Goal: Browse casually

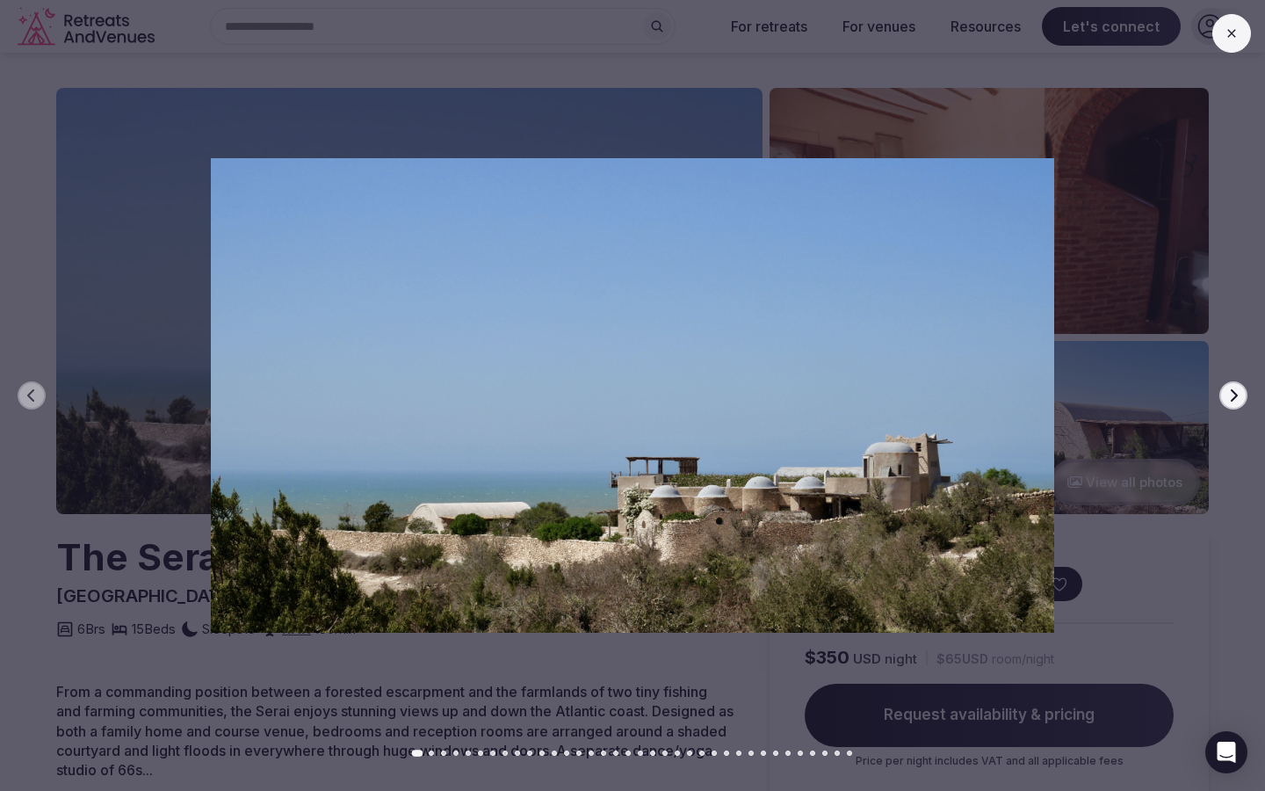
click at [1232, 397] on icon "button" at bounding box center [1234, 395] width 14 height 14
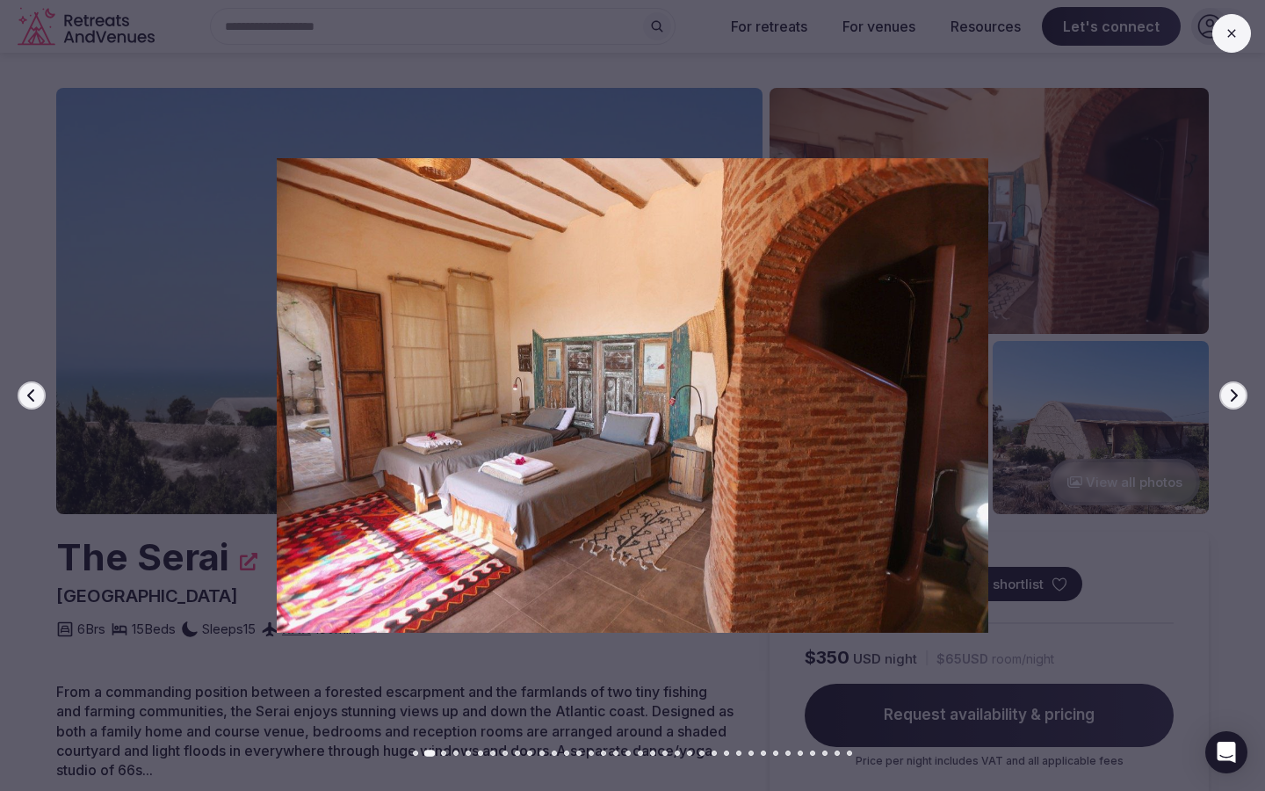
click at [1232, 397] on icon "button" at bounding box center [1234, 395] width 14 height 14
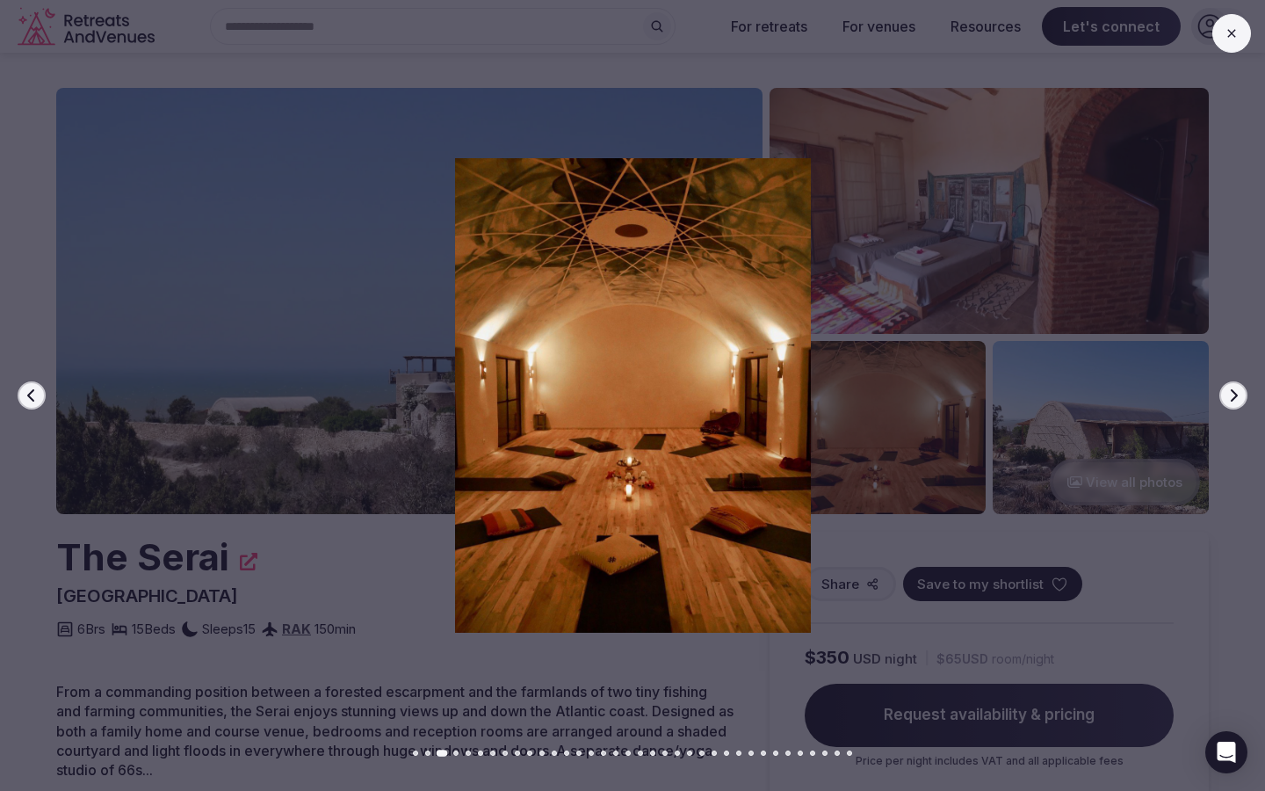
click at [1232, 397] on icon "button" at bounding box center [1234, 395] width 14 height 14
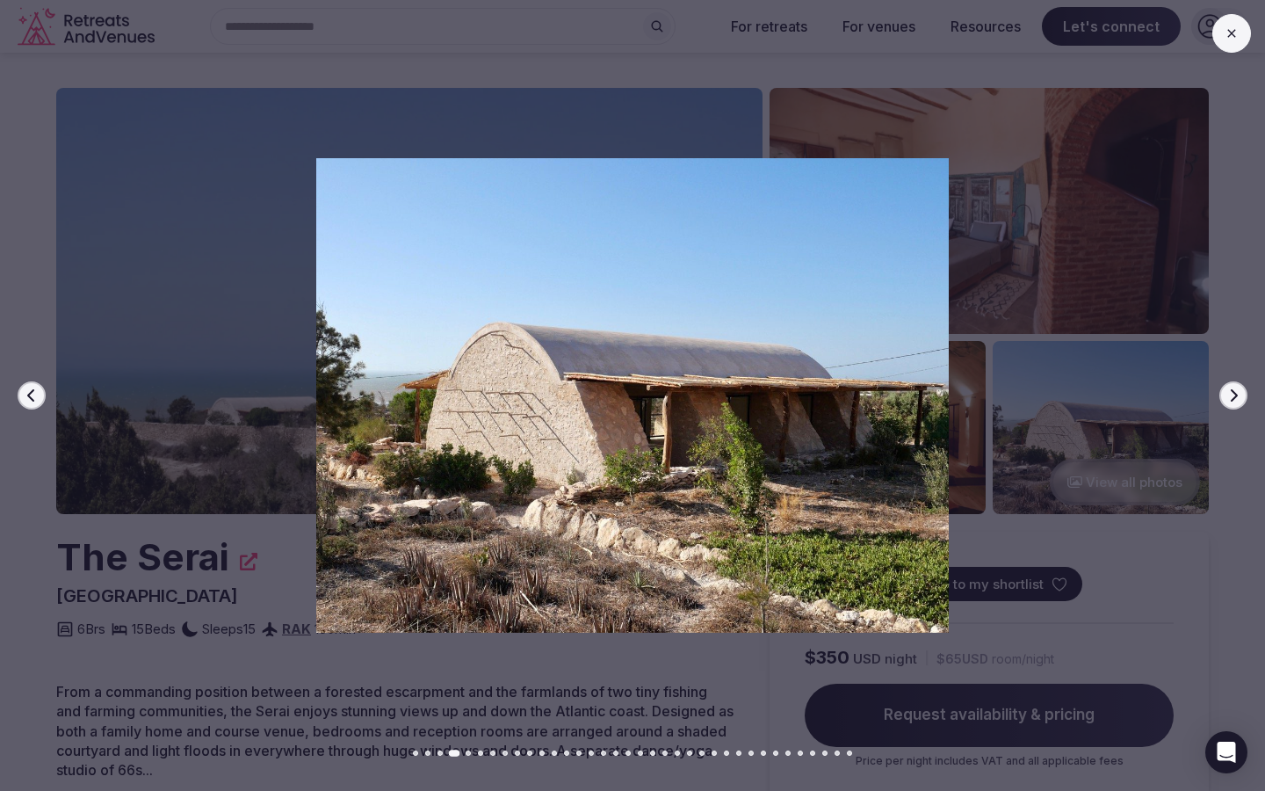
click at [1232, 397] on icon "button" at bounding box center [1234, 395] width 14 height 14
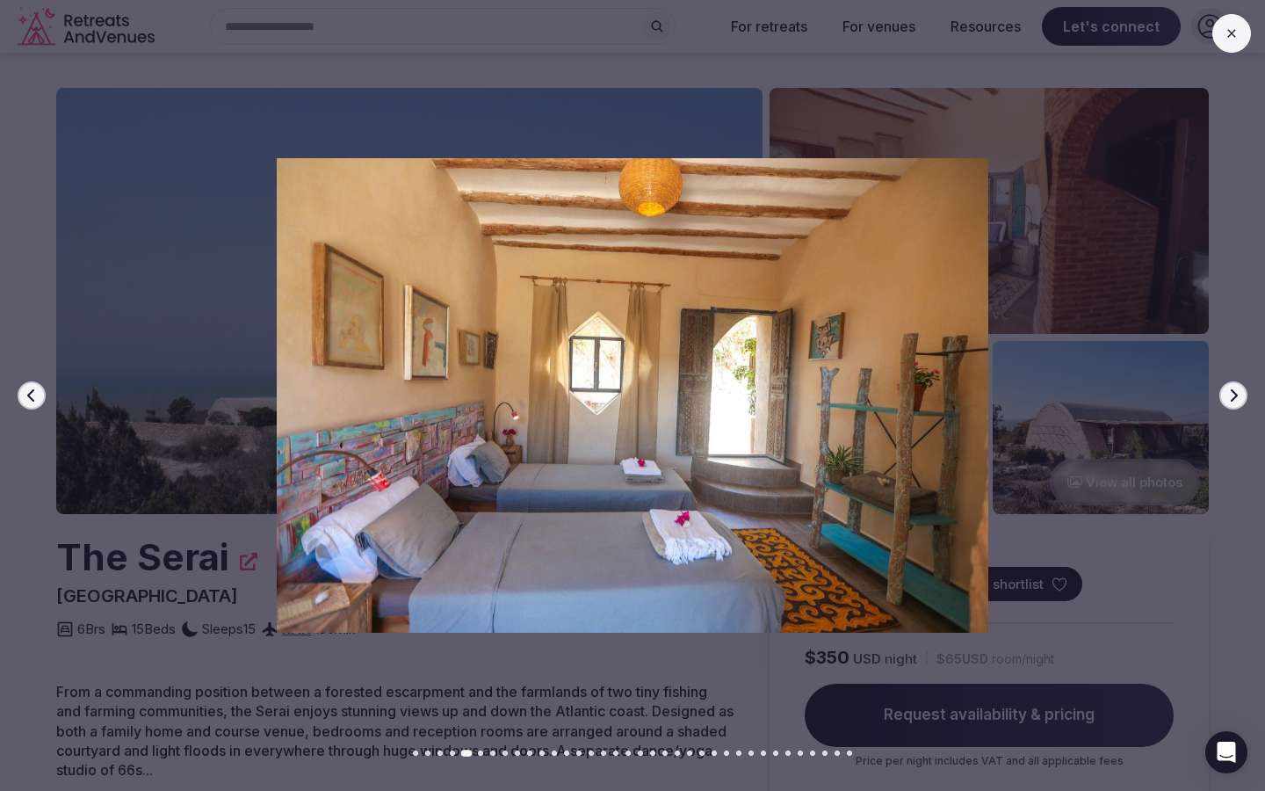
click at [1232, 397] on icon "button" at bounding box center [1234, 395] width 14 height 14
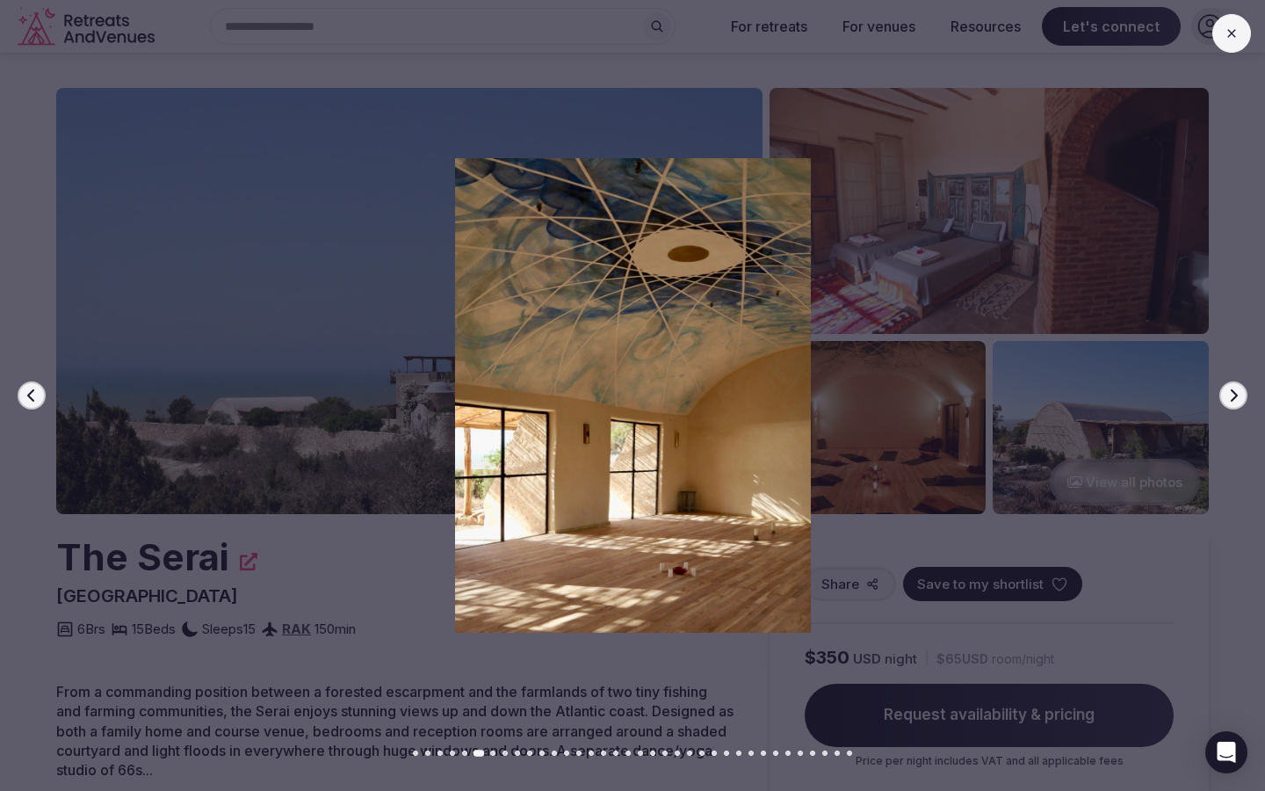
click at [1232, 397] on icon "button" at bounding box center [1234, 395] width 14 height 14
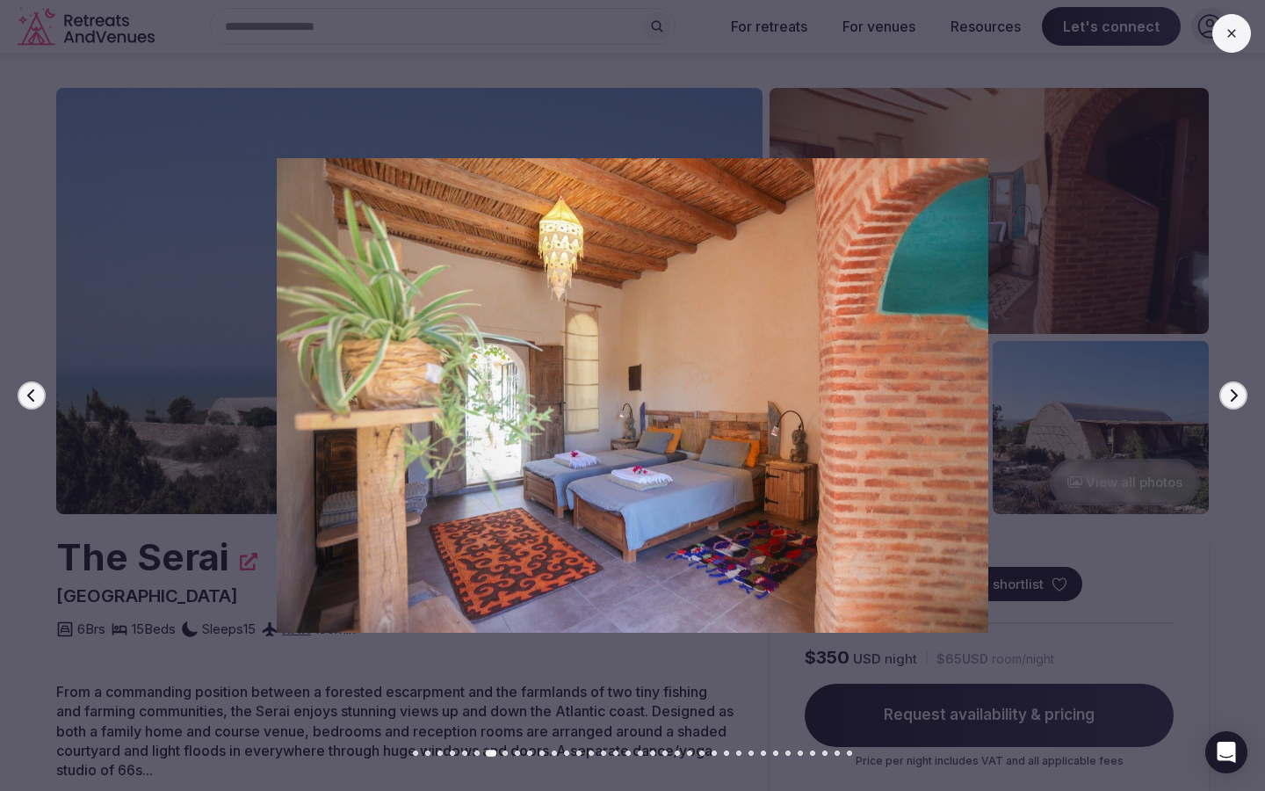
click at [1232, 397] on icon "button" at bounding box center [1234, 395] width 14 height 14
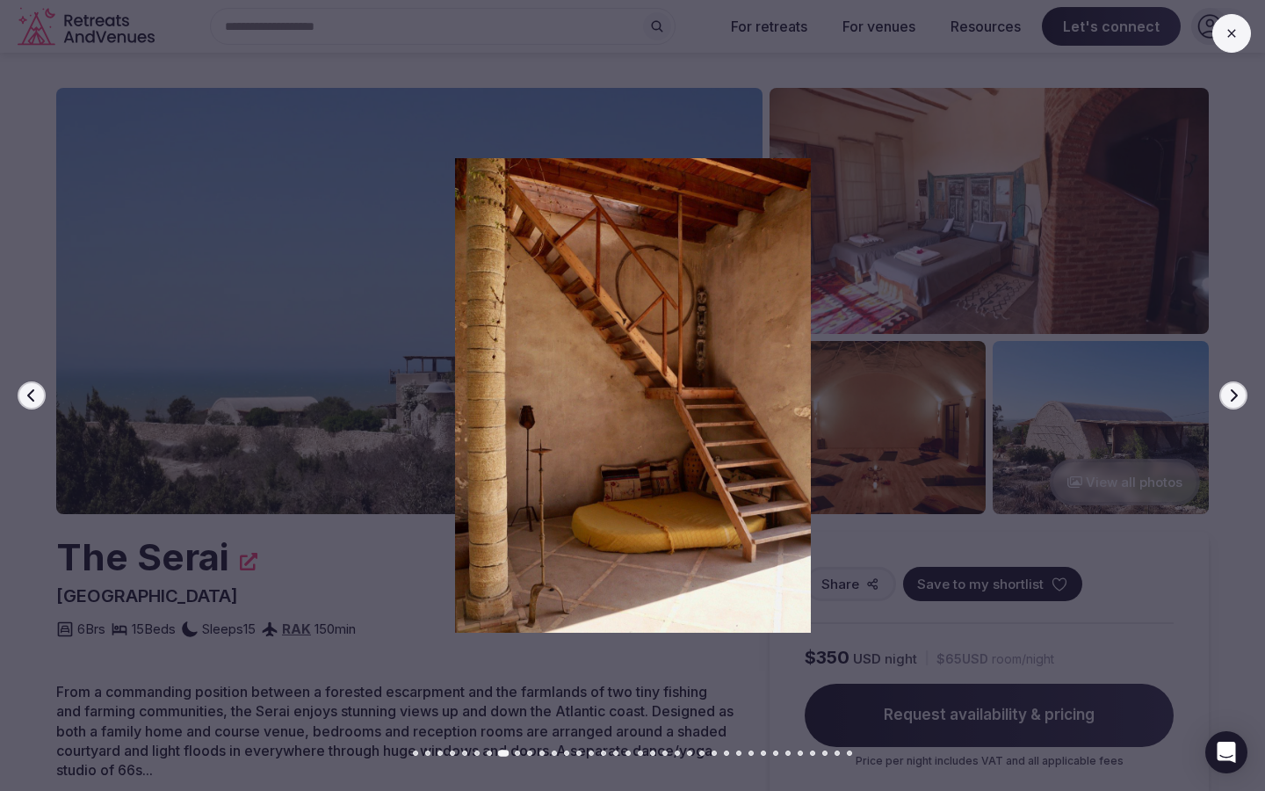
click at [1232, 397] on icon "button" at bounding box center [1234, 395] width 14 height 14
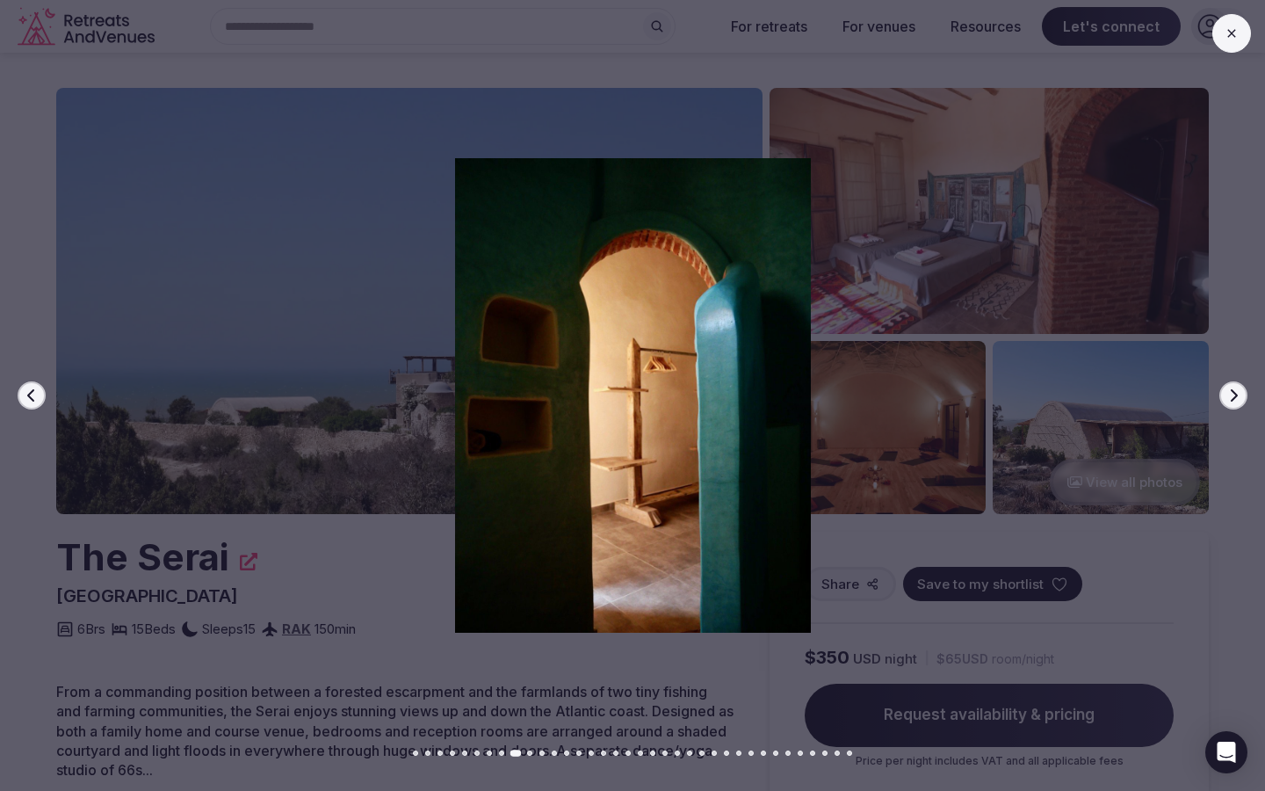
click at [1232, 397] on icon "button" at bounding box center [1234, 395] width 14 height 14
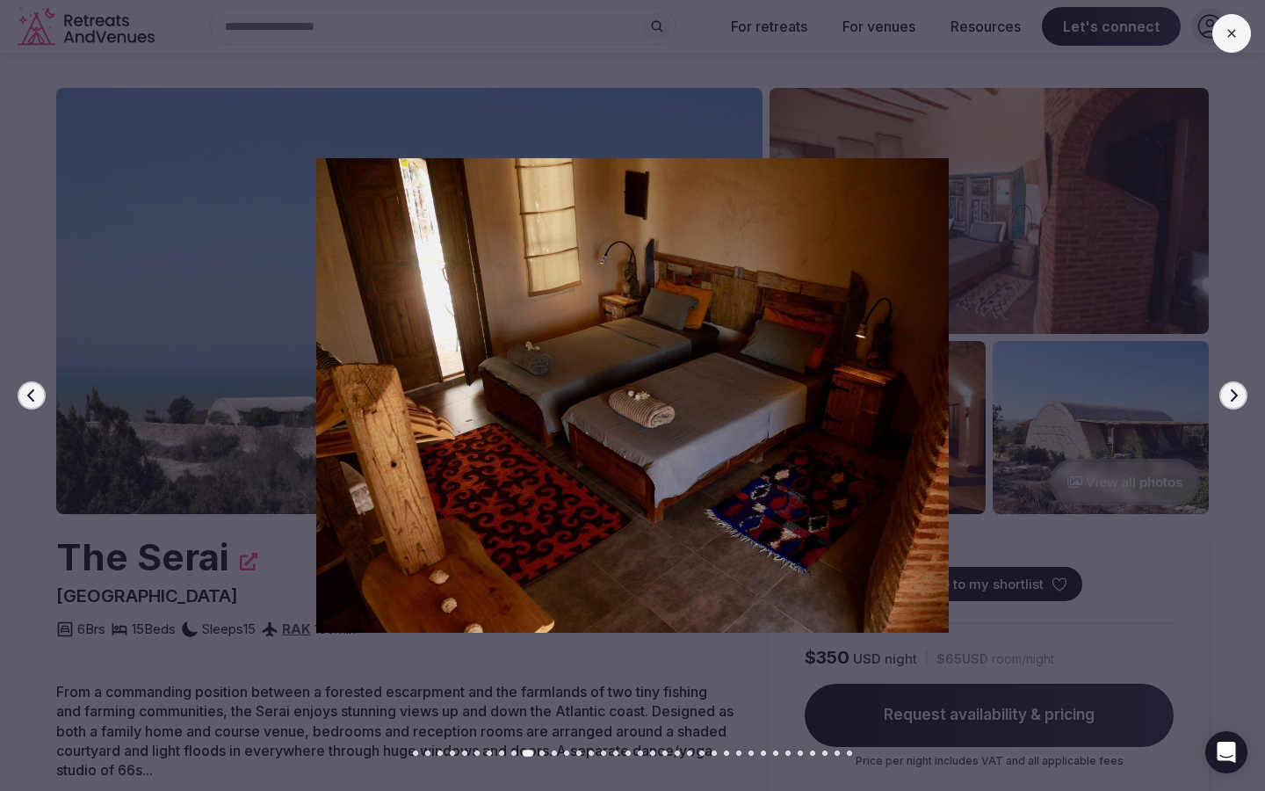
click at [1232, 397] on icon "button" at bounding box center [1234, 395] width 14 height 14
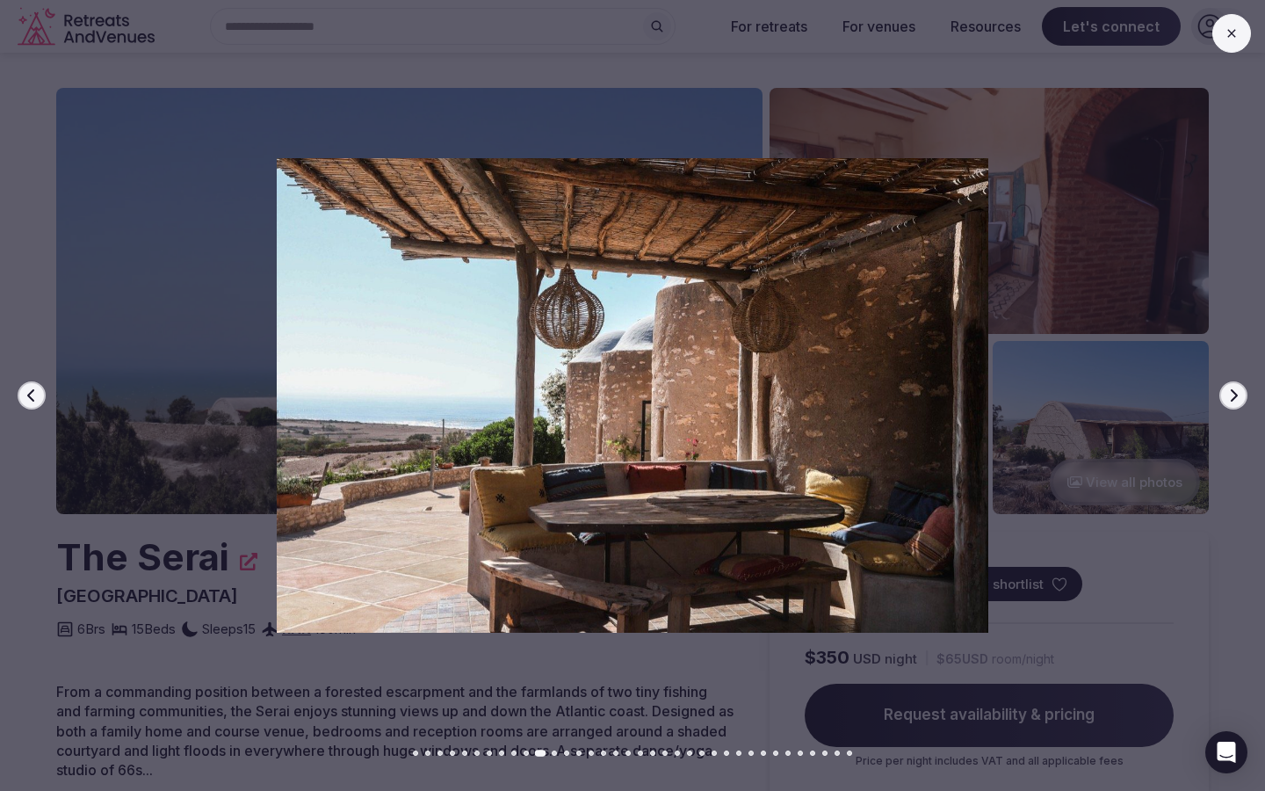
click at [1232, 397] on icon "button" at bounding box center [1234, 395] width 14 height 14
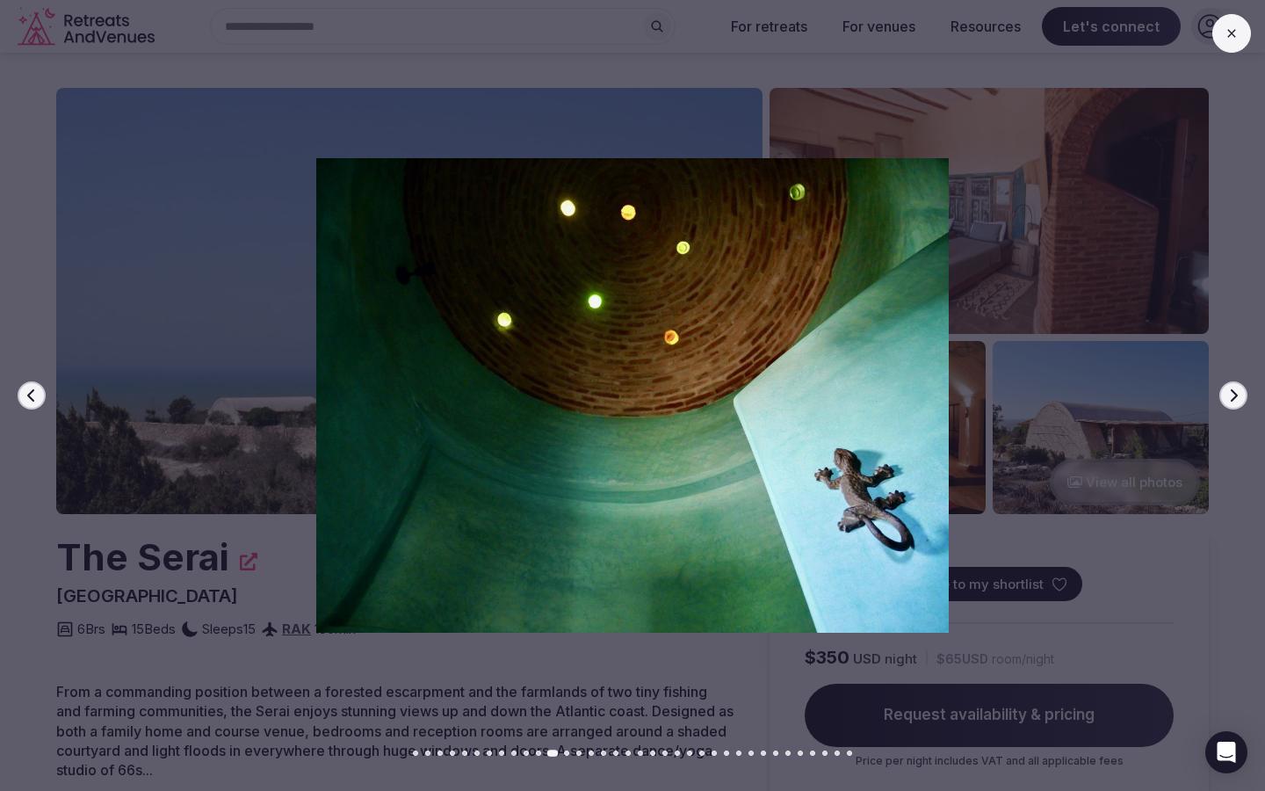
click at [1232, 397] on icon "button" at bounding box center [1234, 395] width 14 height 14
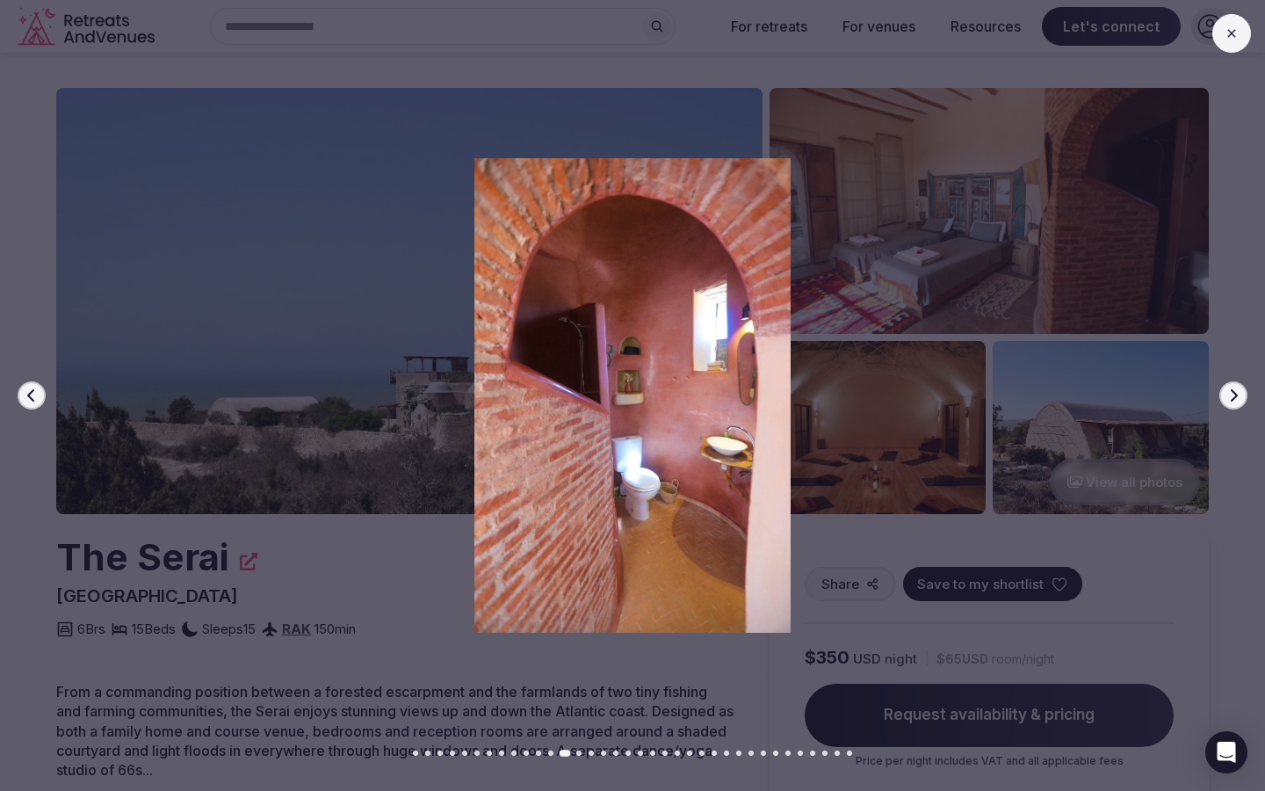
click at [1232, 397] on icon "button" at bounding box center [1234, 395] width 14 height 14
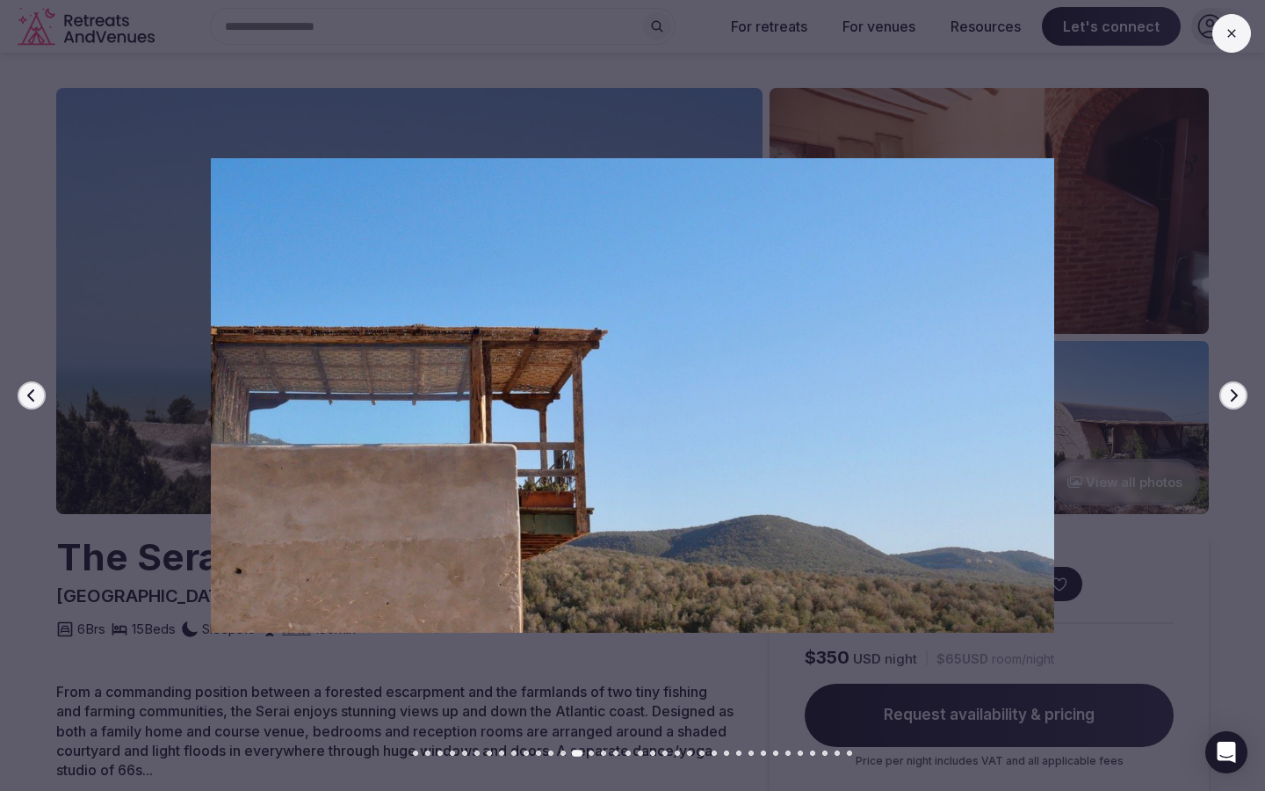
click at [1232, 397] on icon "button" at bounding box center [1234, 395] width 14 height 14
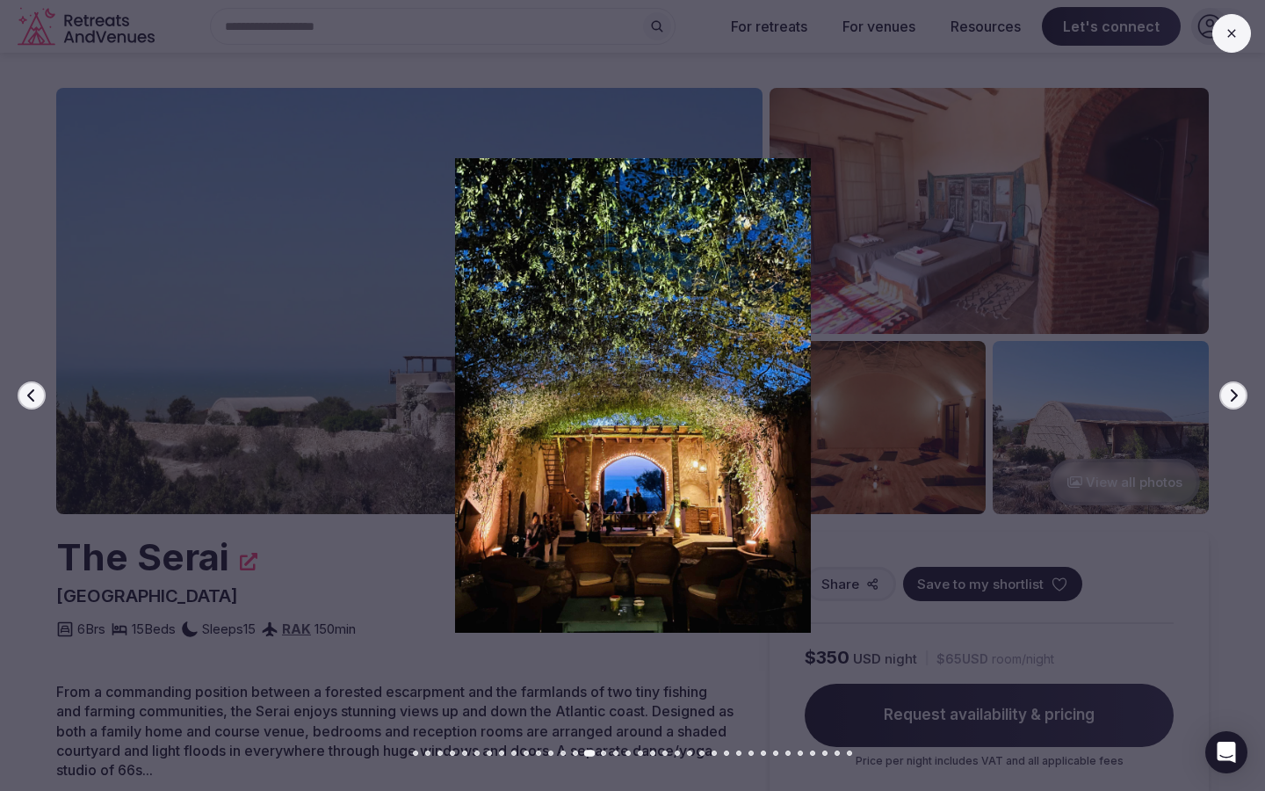
click at [1232, 397] on icon "button" at bounding box center [1234, 395] width 14 height 14
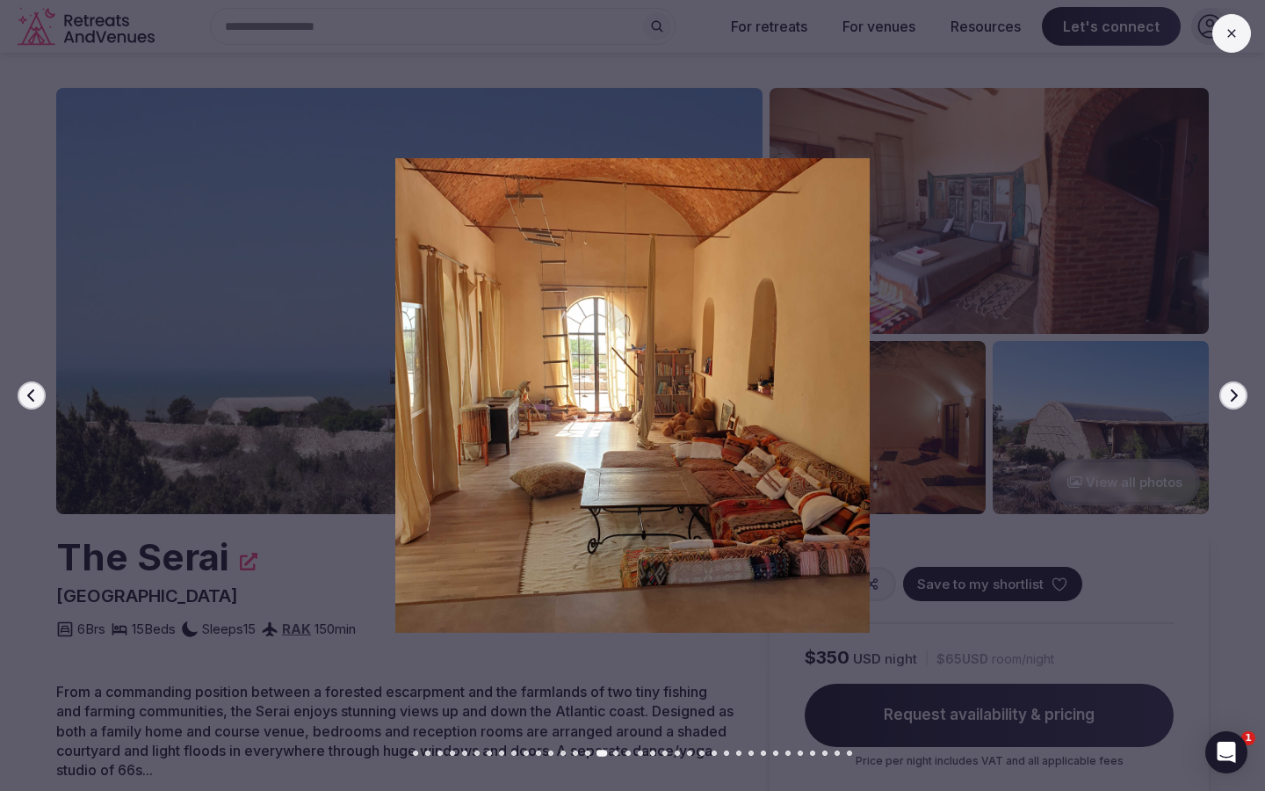
click at [1232, 397] on icon "button" at bounding box center [1234, 395] width 14 height 14
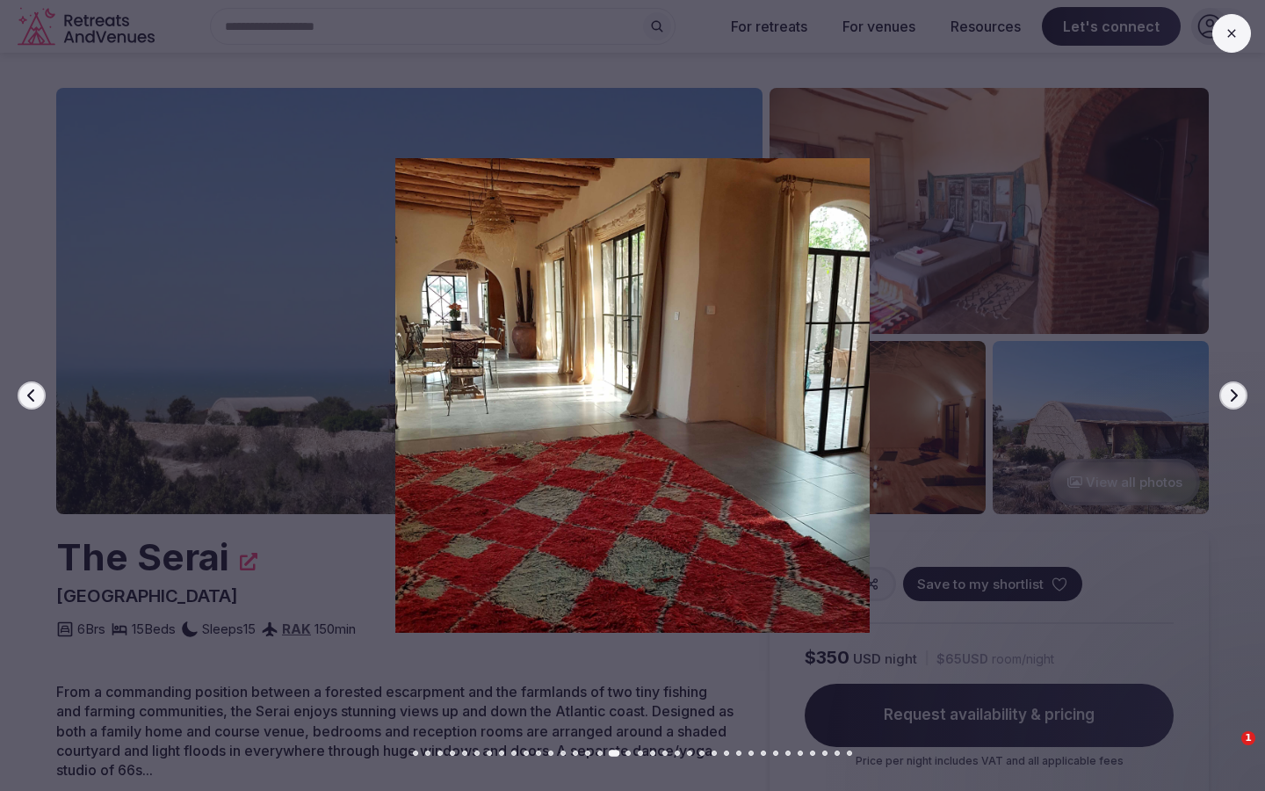
click at [1232, 397] on icon "button" at bounding box center [1234, 395] width 14 height 14
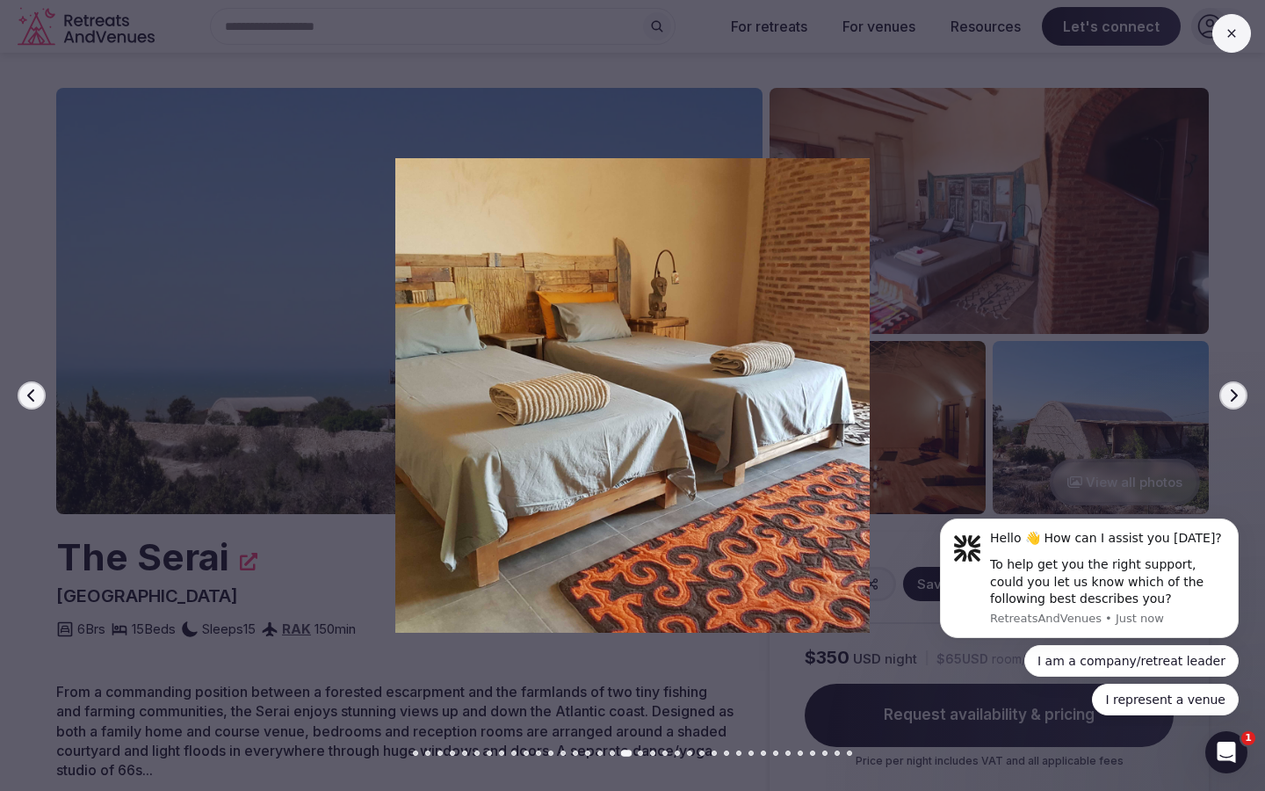
click at [1232, 397] on icon "button" at bounding box center [1234, 395] width 14 height 14
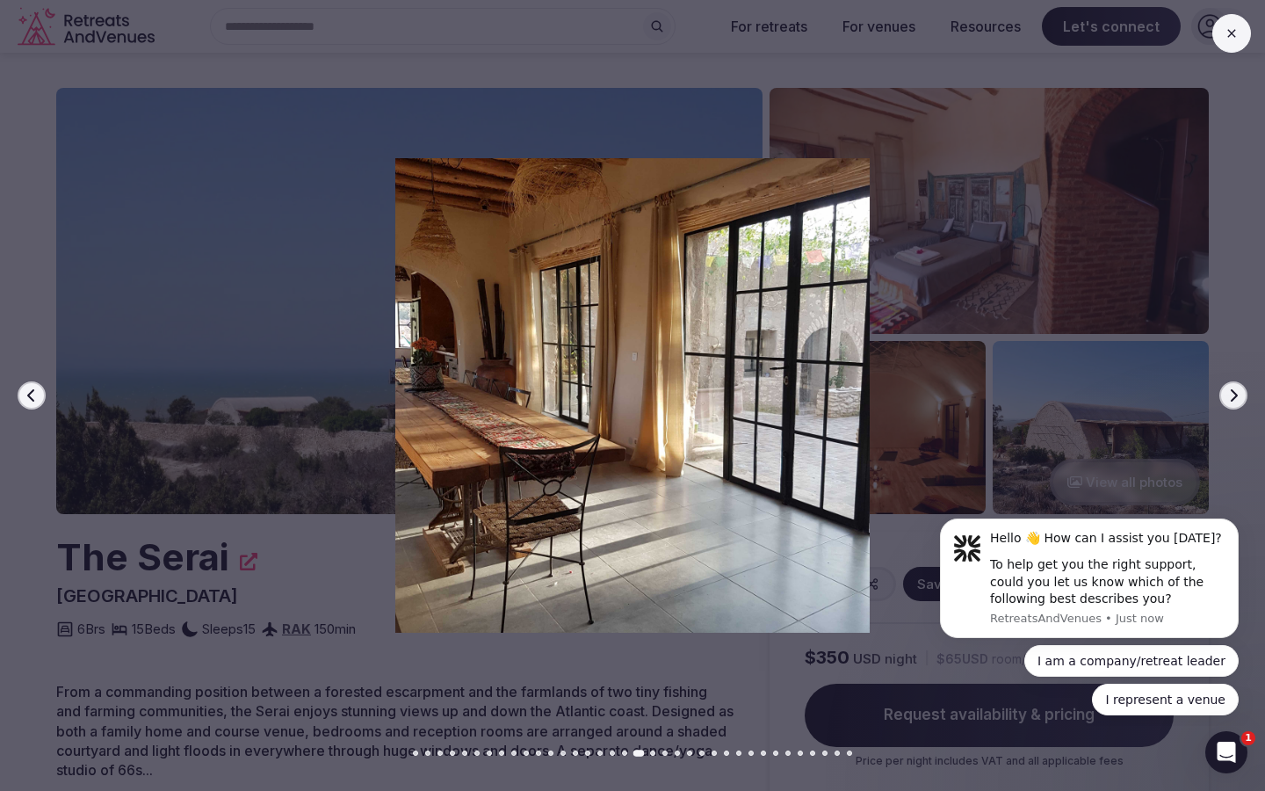
click at [1232, 397] on icon "button" at bounding box center [1234, 395] width 14 height 14
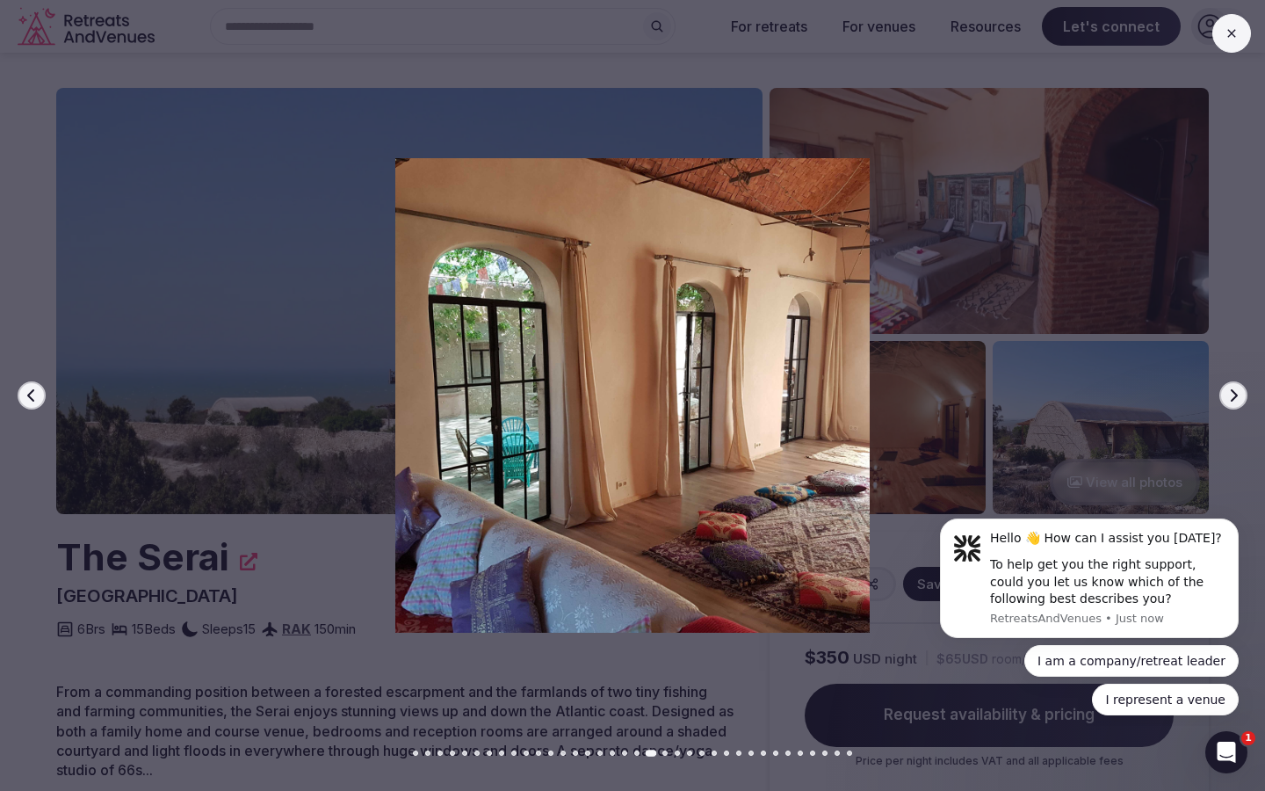
click at [1232, 397] on icon "button" at bounding box center [1234, 395] width 14 height 14
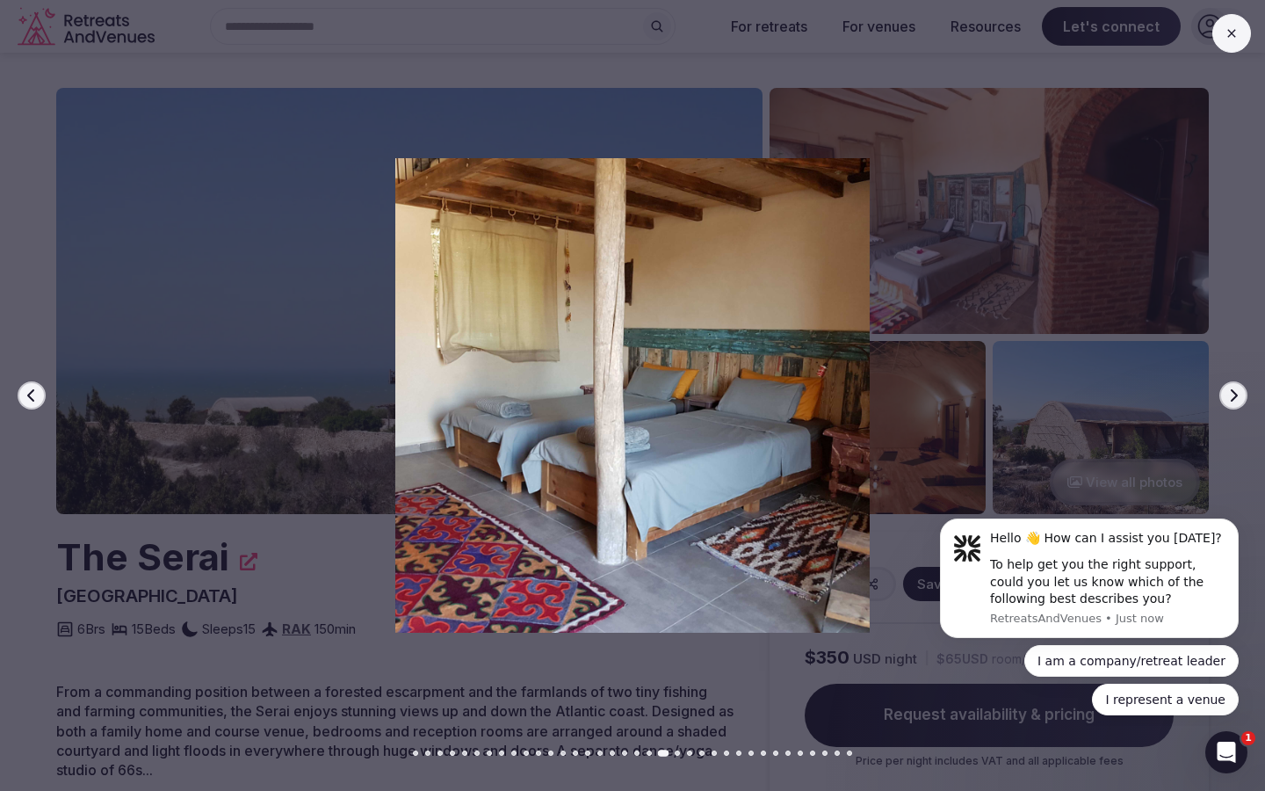
click at [1232, 397] on icon "button" at bounding box center [1234, 395] width 14 height 14
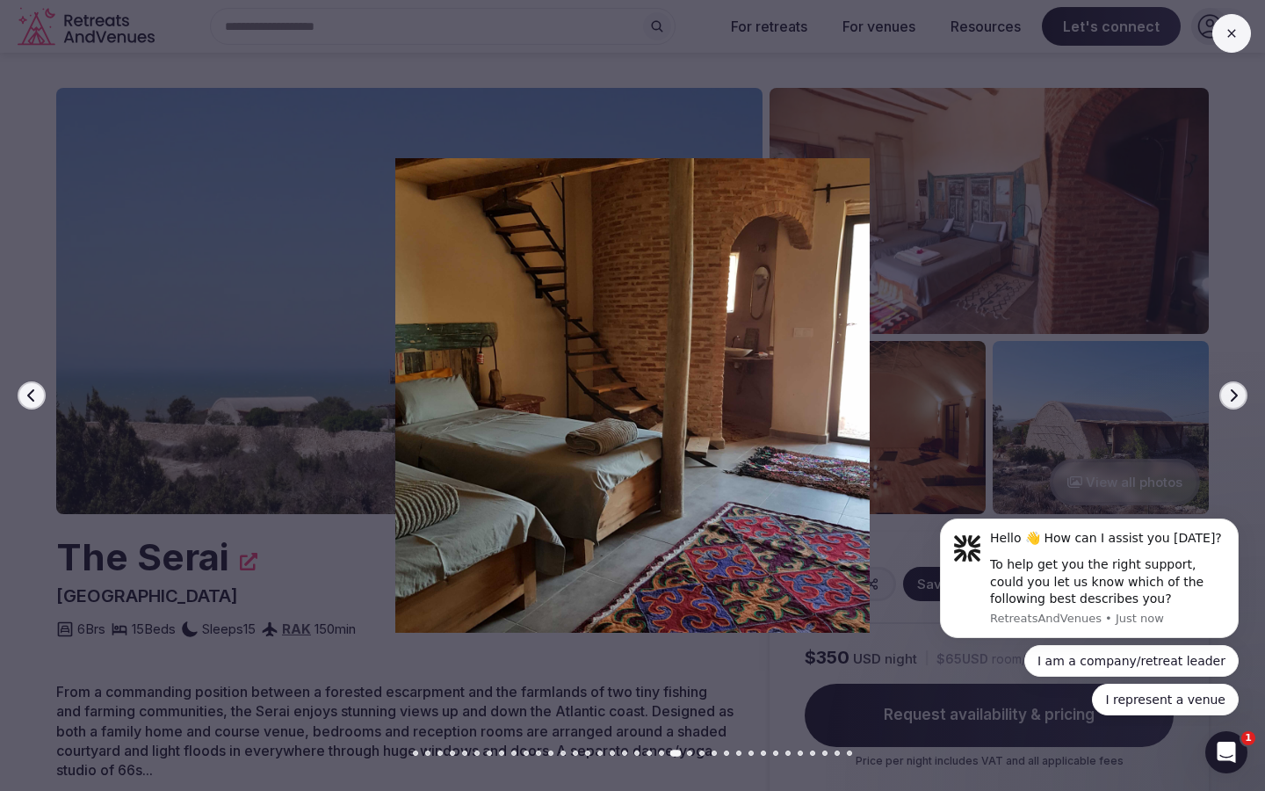
click at [1232, 397] on icon "button" at bounding box center [1234, 395] width 14 height 14
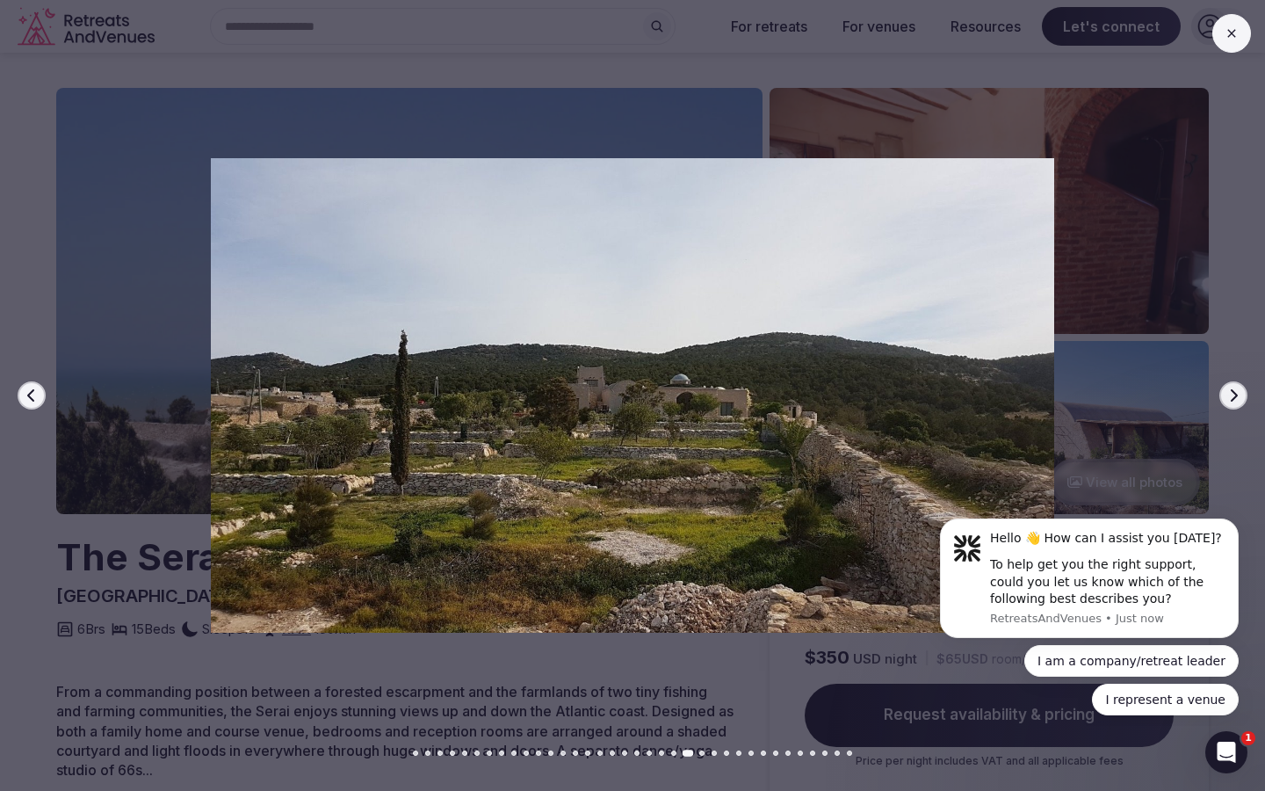
click at [1232, 397] on icon "button" at bounding box center [1234, 395] width 14 height 14
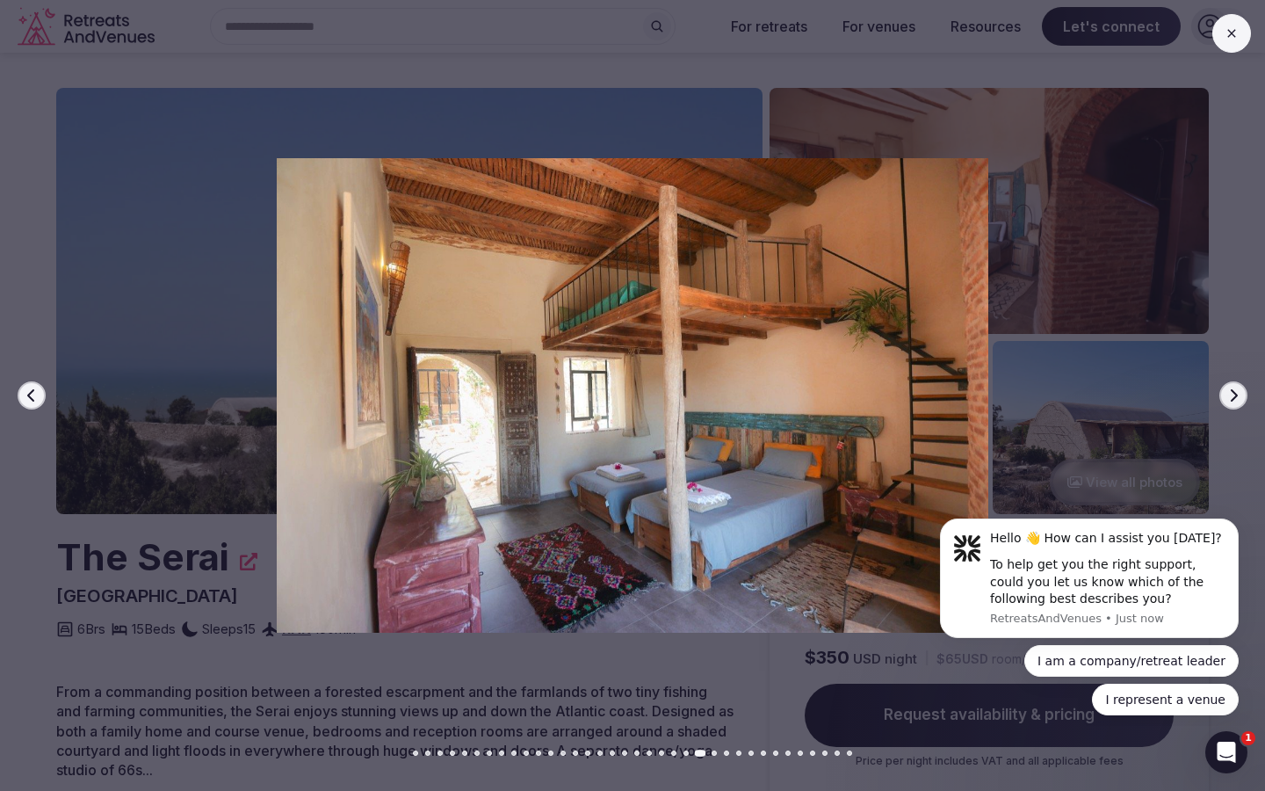
click at [1232, 397] on icon "button" at bounding box center [1234, 395] width 14 height 14
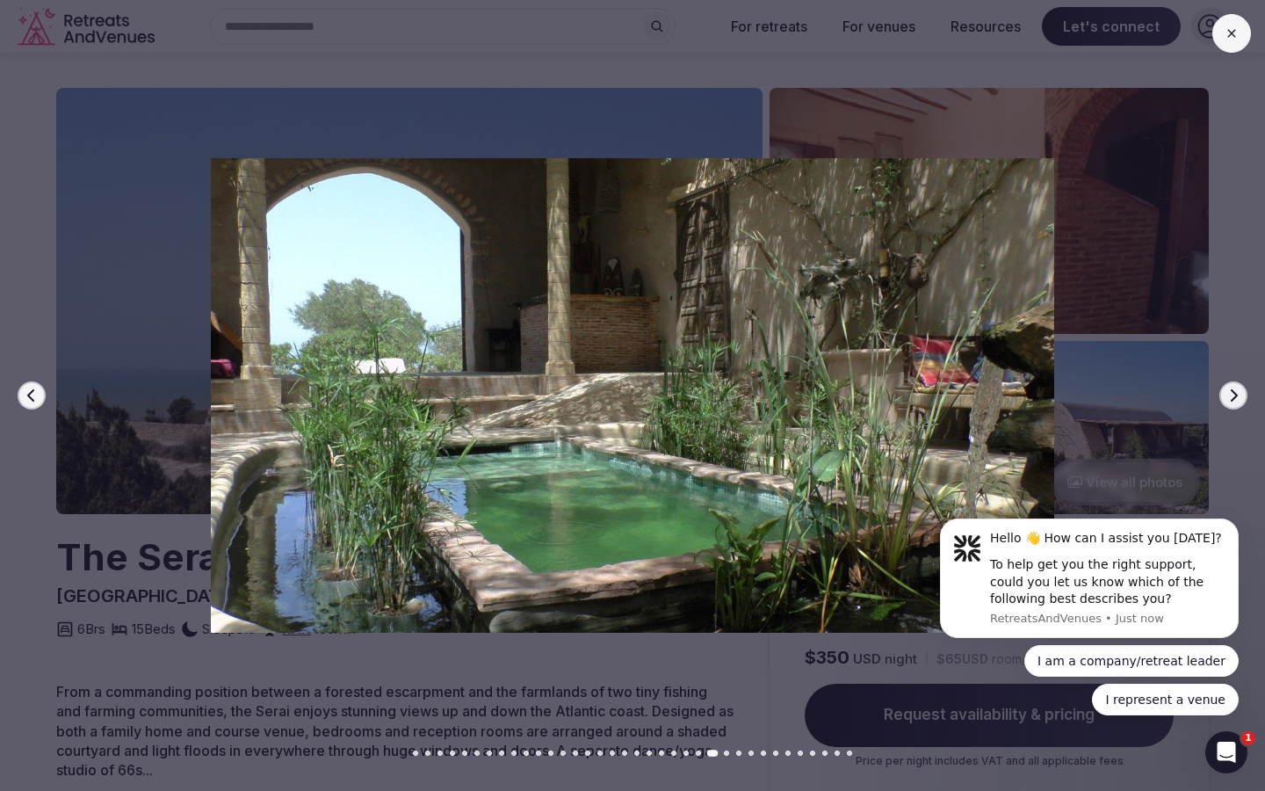
click at [1232, 397] on icon "button" at bounding box center [1234, 395] width 14 height 14
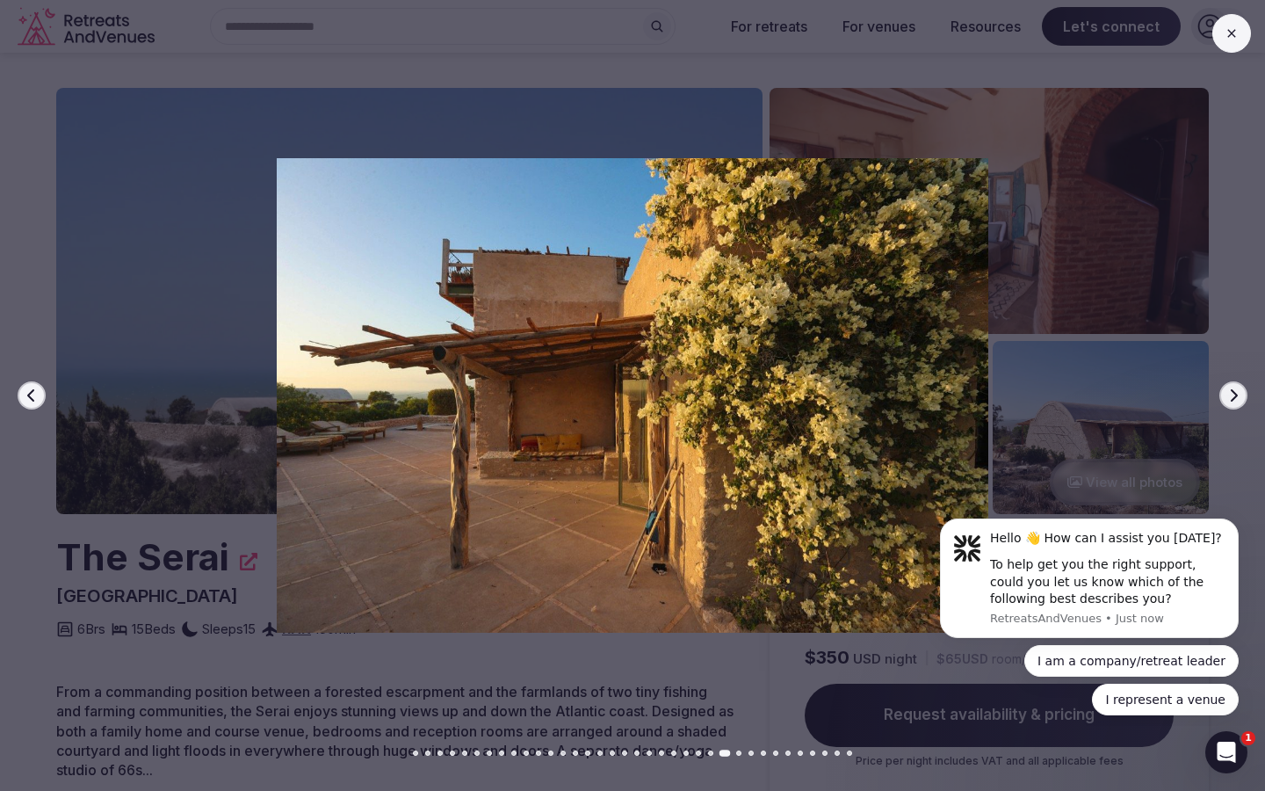
click at [1232, 397] on icon "button" at bounding box center [1234, 395] width 14 height 14
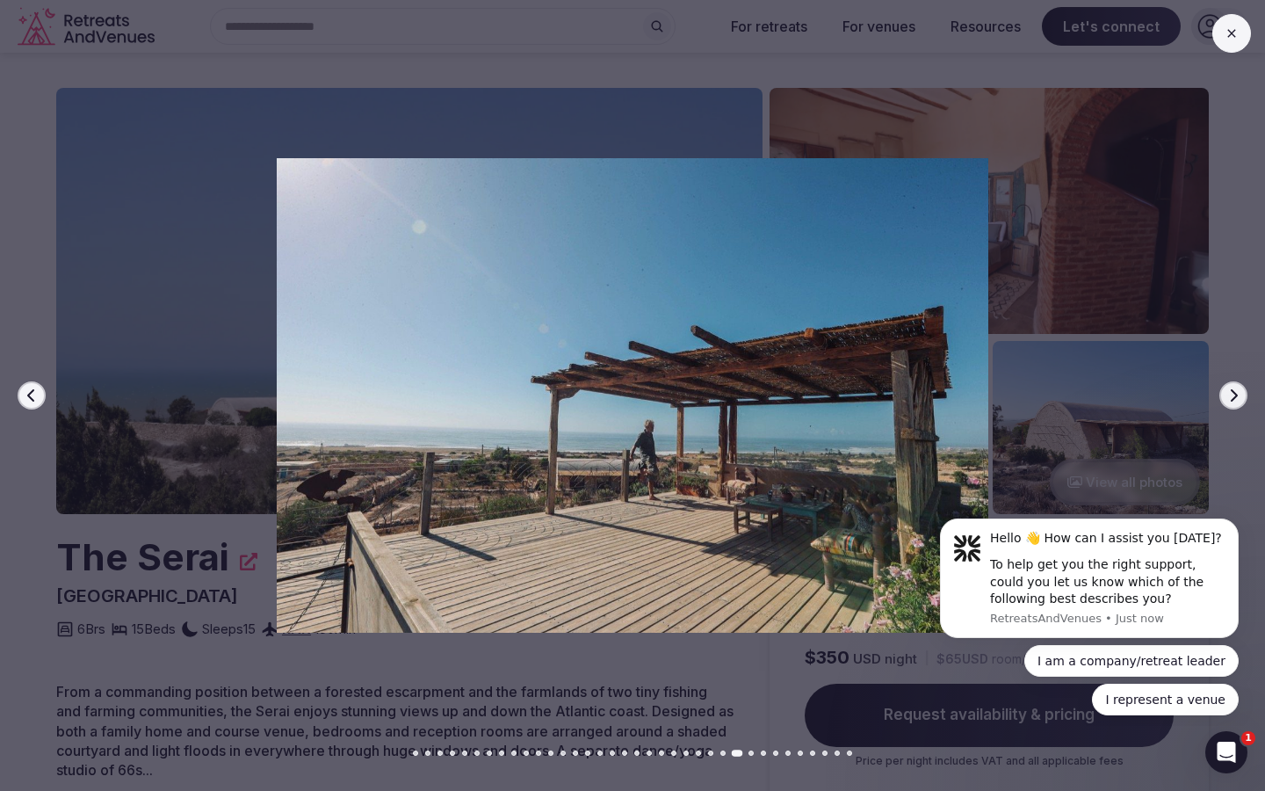
click at [1232, 397] on icon "button" at bounding box center [1234, 395] width 14 height 14
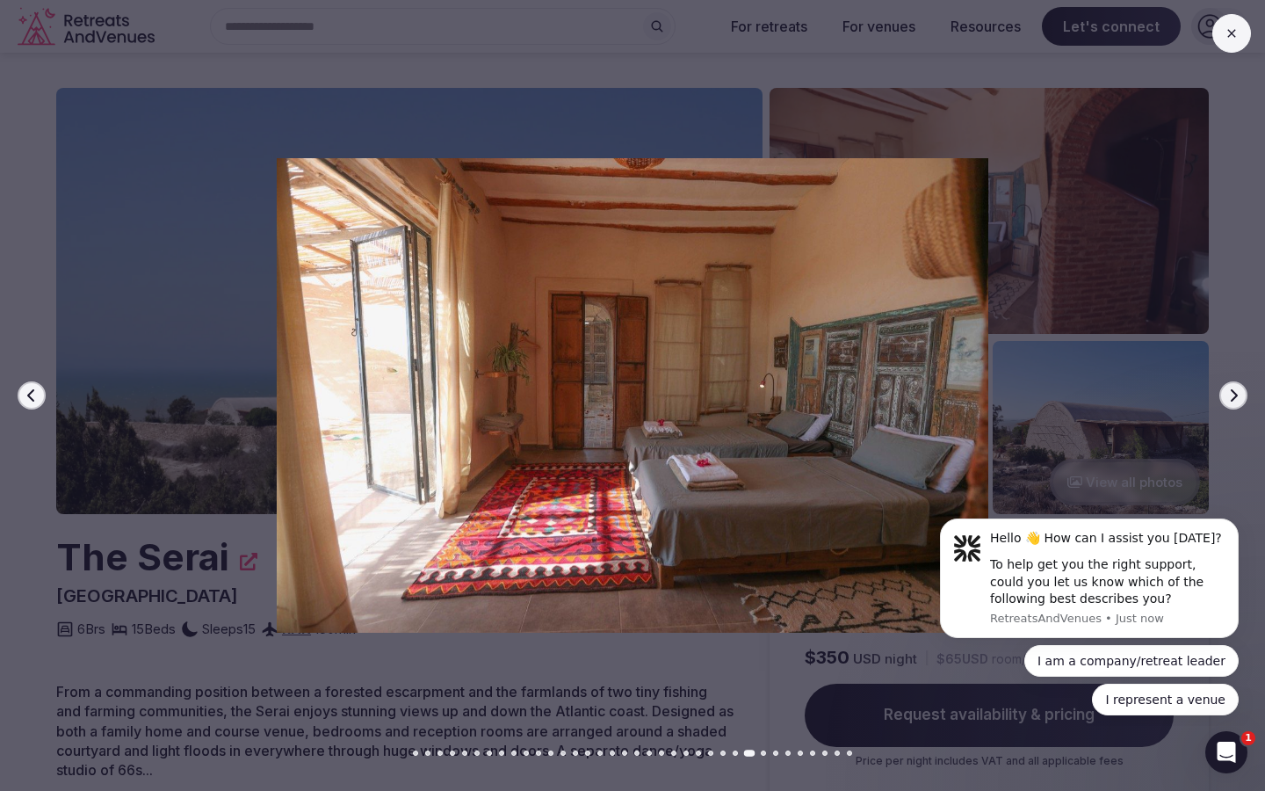
click at [1232, 397] on icon "button" at bounding box center [1234, 395] width 14 height 14
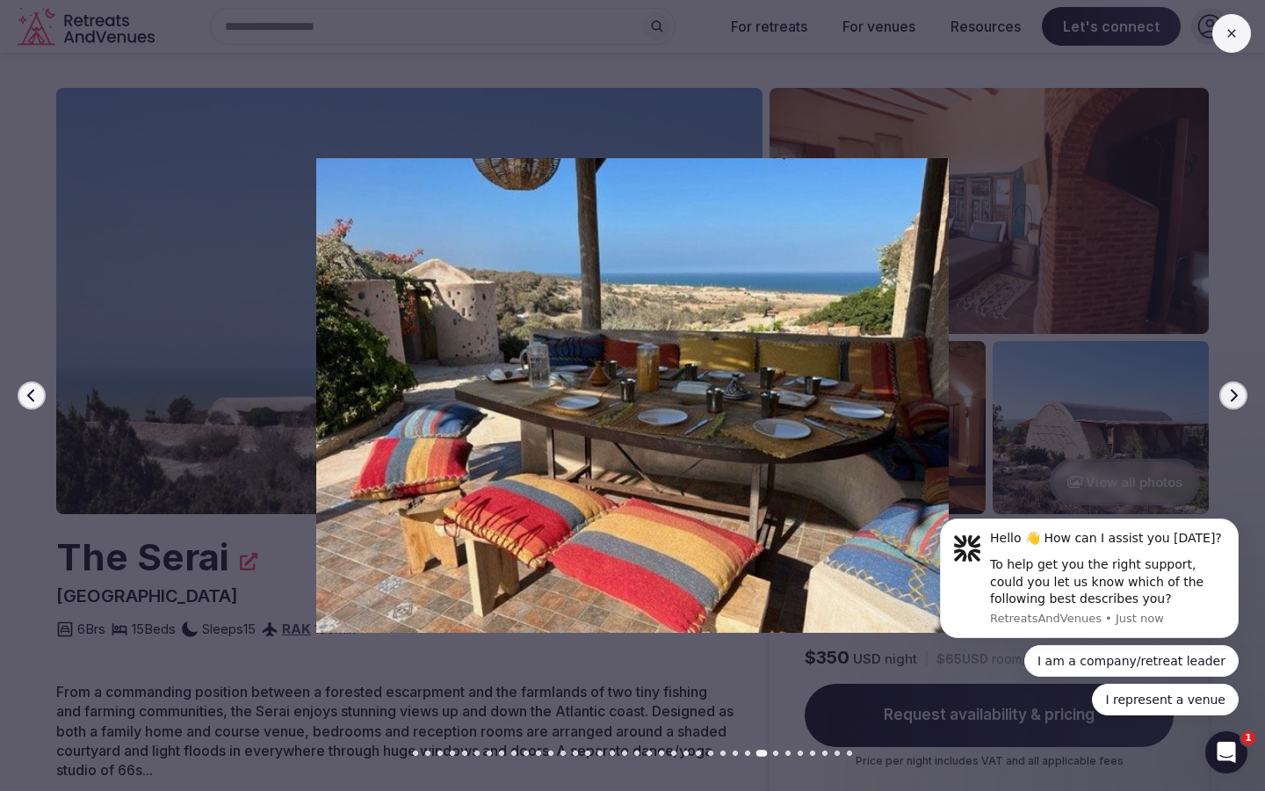
click at [1232, 397] on icon "button" at bounding box center [1234, 395] width 14 height 14
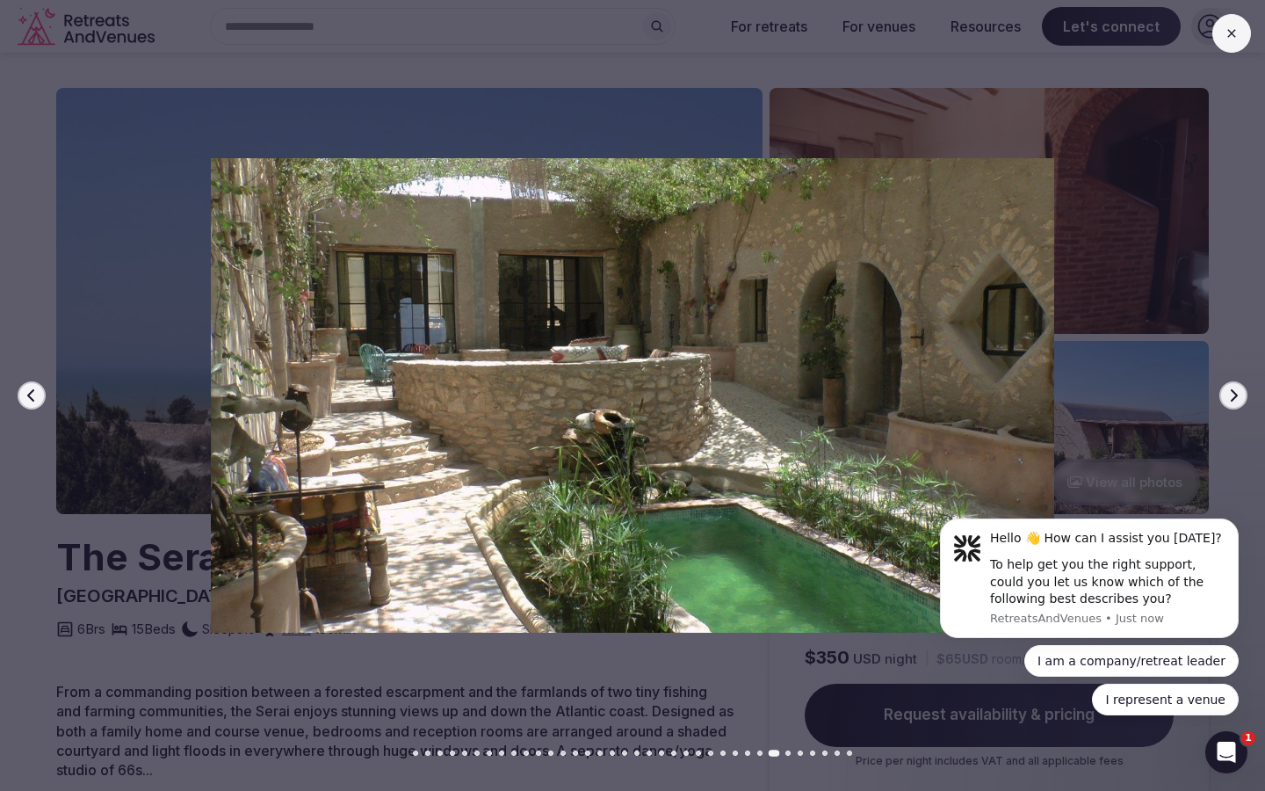
click at [1232, 397] on icon "button" at bounding box center [1234, 395] width 14 height 14
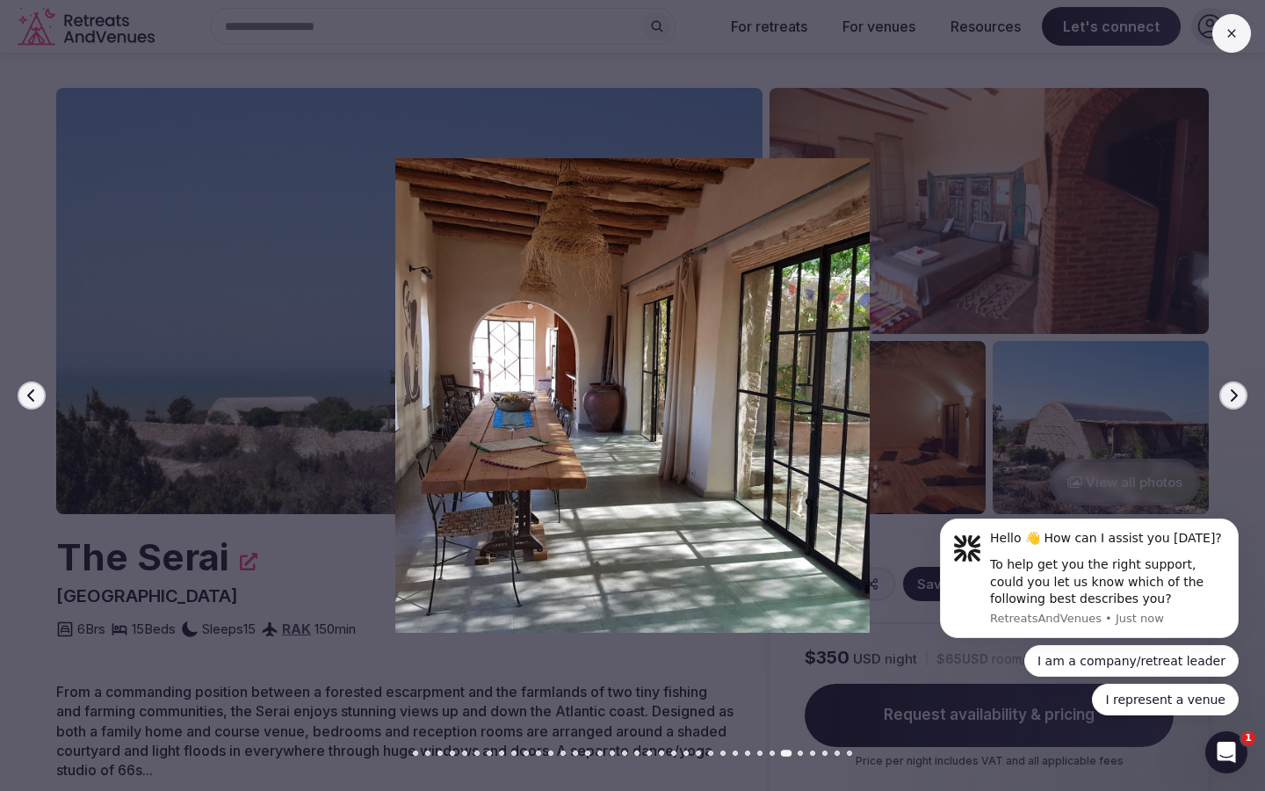
click at [1232, 397] on icon "button" at bounding box center [1234, 395] width 14 height 14
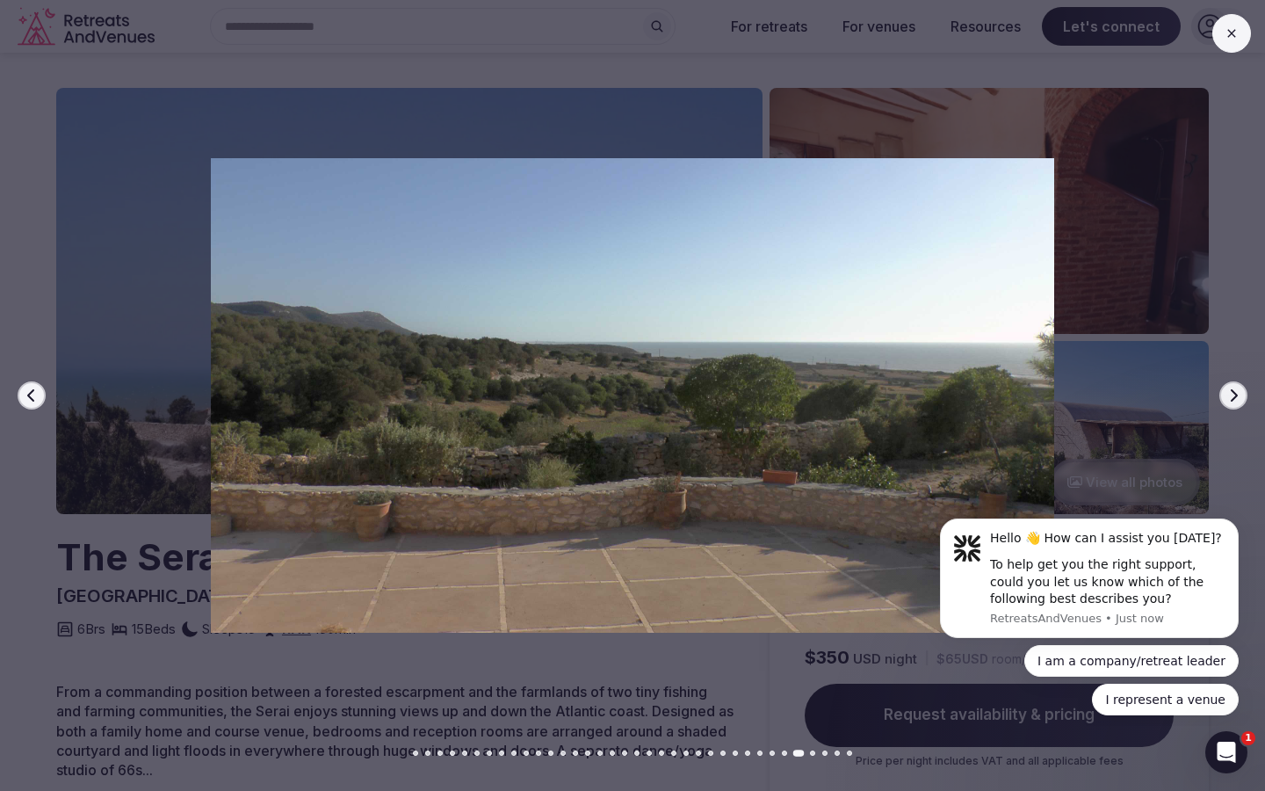
click at [1232, 397] on icon "button" at bounding box center [1234, 395] width 14 height 14
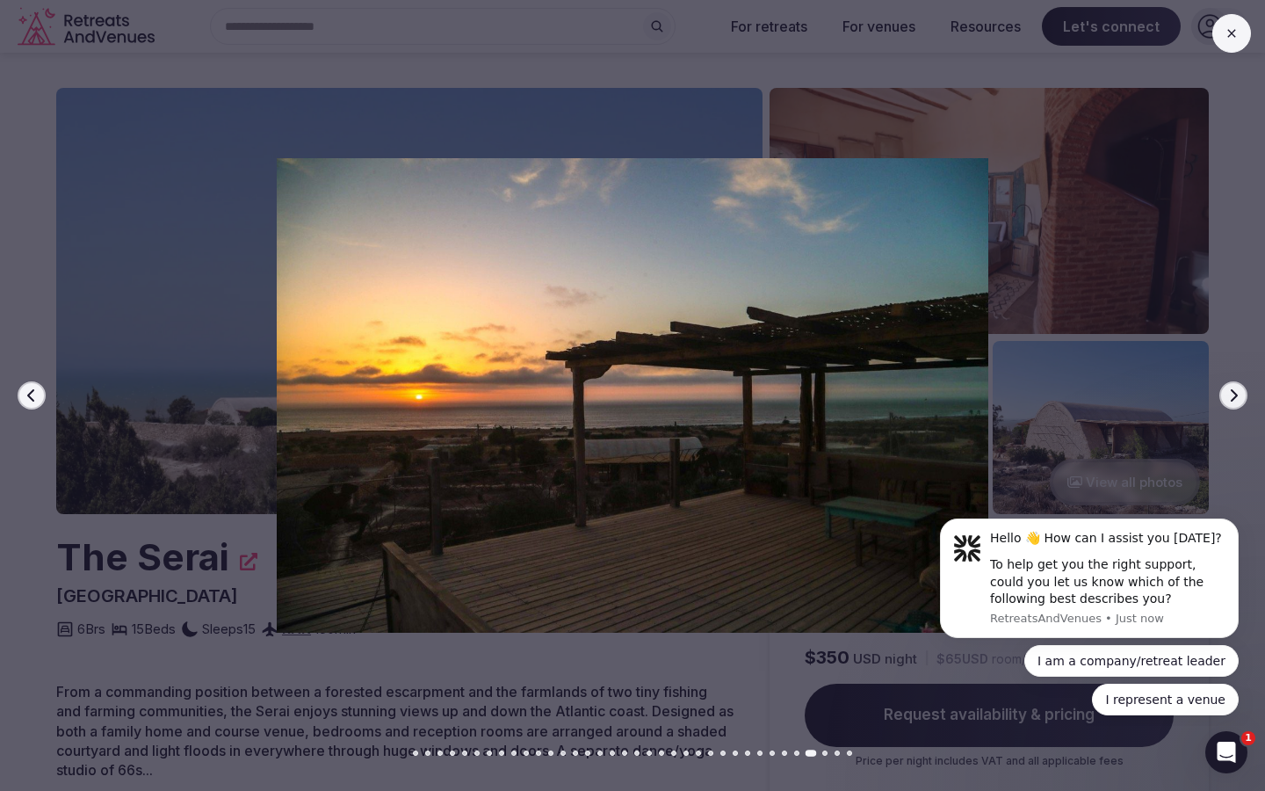
click at [1232, 397] on icon "button" at bounding box center [1234, 395] width 14 height 14
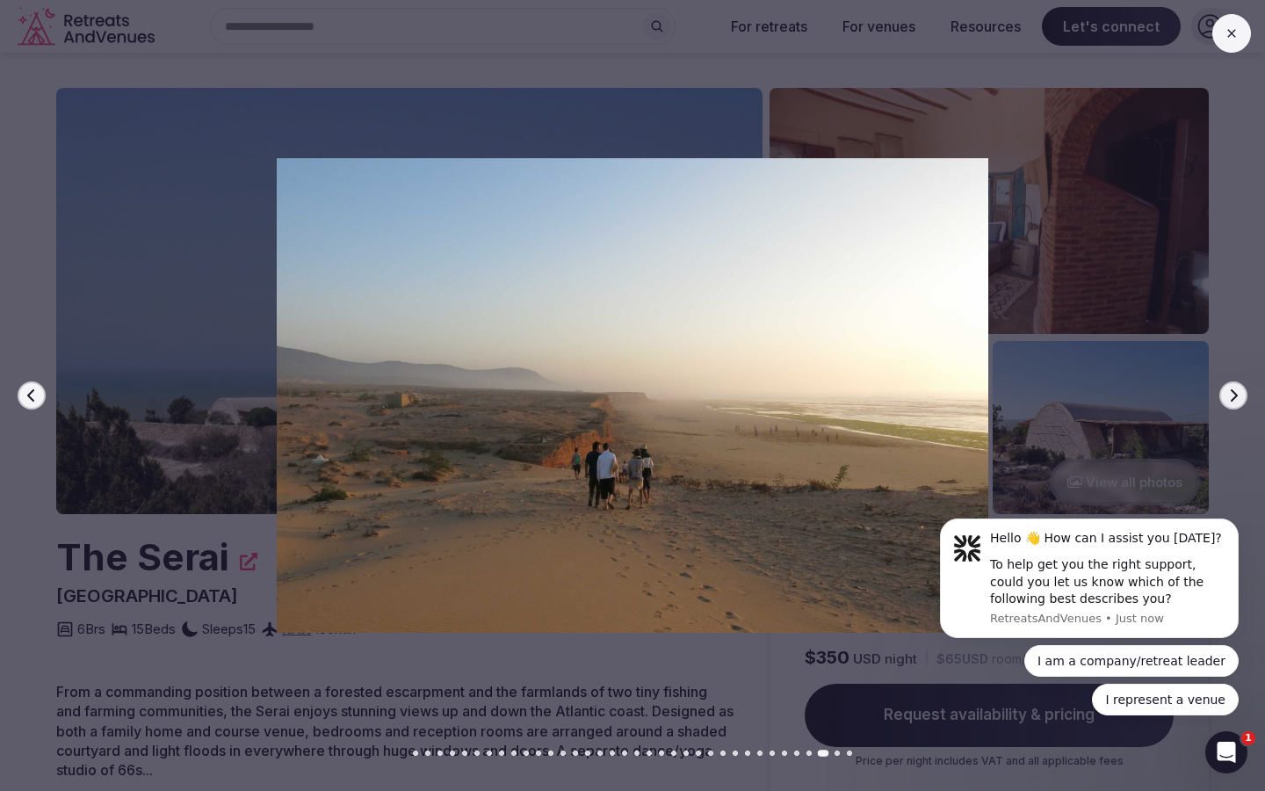
click at [1232, 397] on icon "button" at bounding box center [1234, 395] width 14 height 14
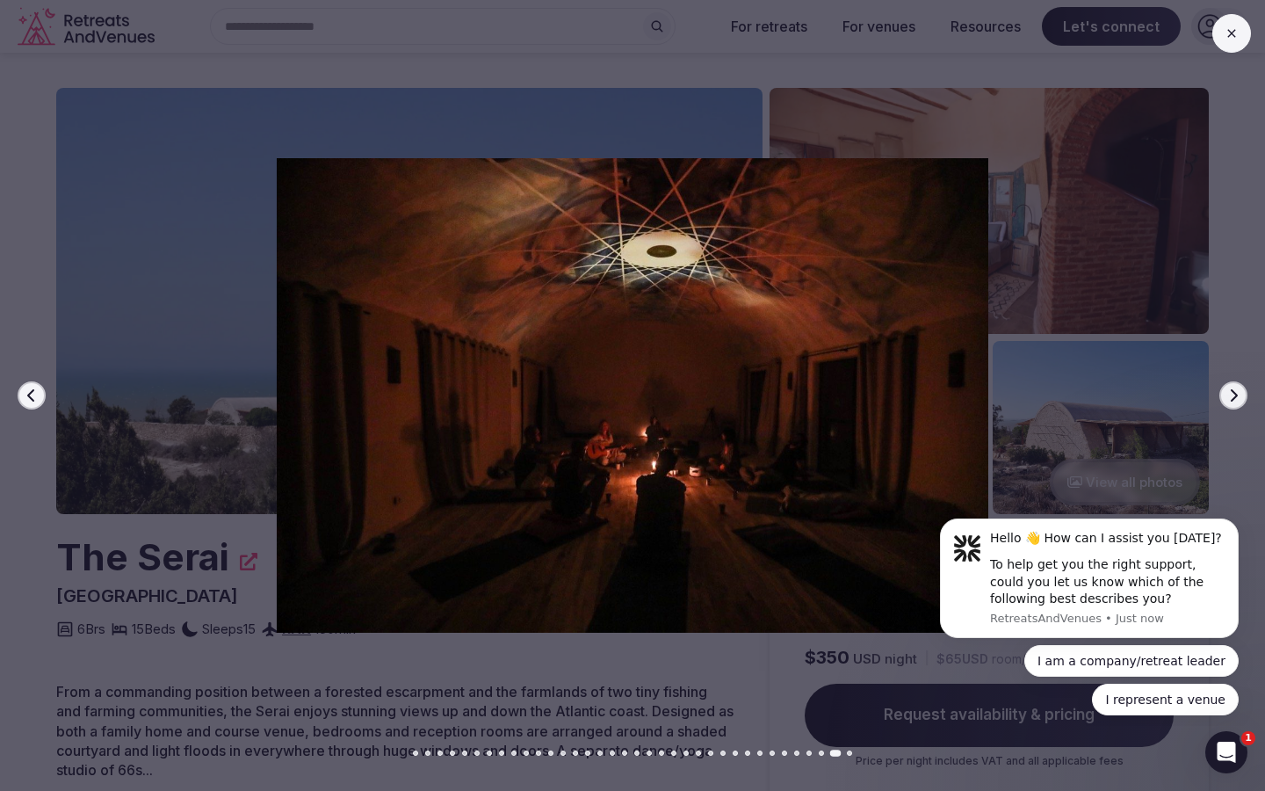
click at [1232, 397] on icon "button" at bounding box center [1234, 395] width 14 height 14
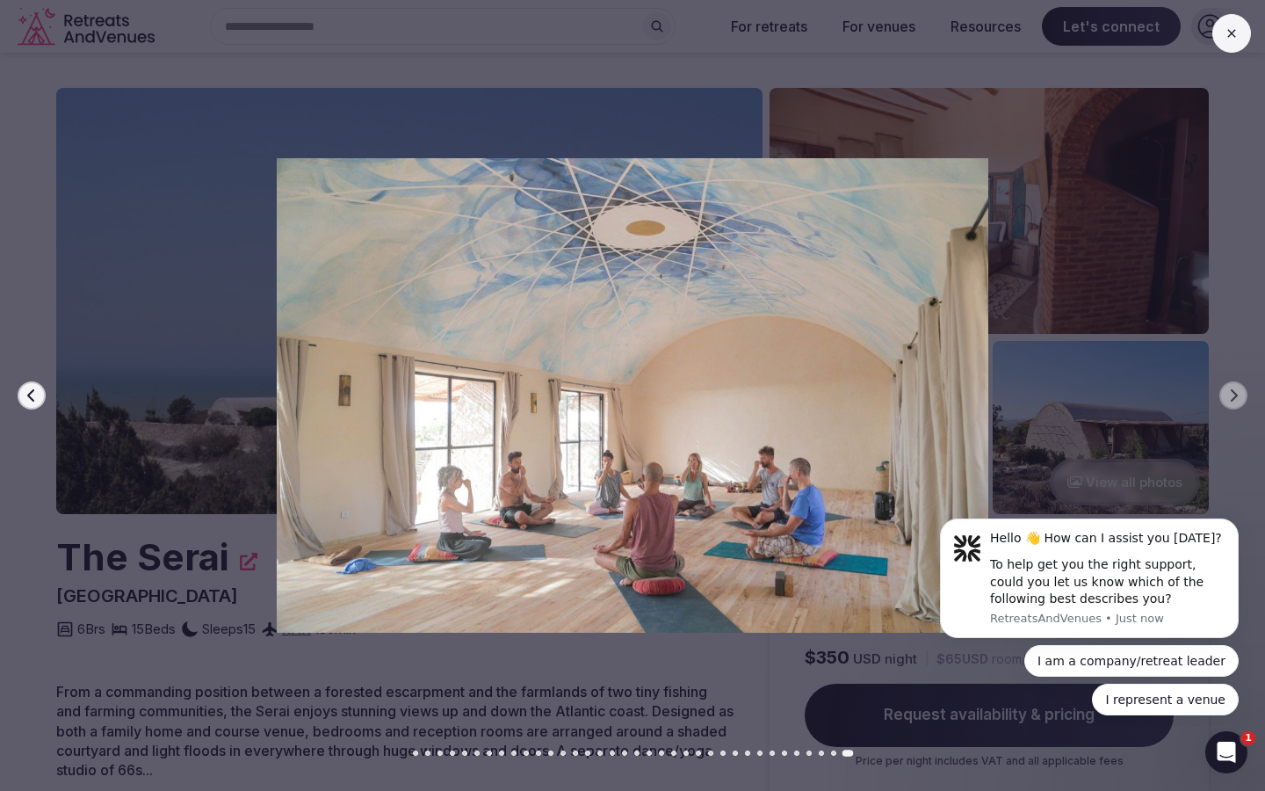
click at [1235, 34] on icon at bounding box center [1232, 33] width 14 height 14
